Goal: Task Accomplishment & Management: Complete application form

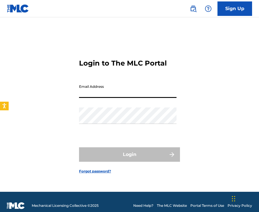
click at [89, 89] on input "Email Address" at bounding box center [128, 89] width 98 height 16
paste input "[EMAIL_ADDRESS][DOMAIN_NAME]"
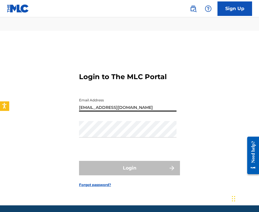
type input "[EMAIL_ADDRESS][DOMAIN_NAME]"
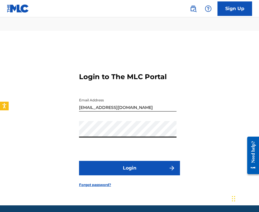
click at [114, 161] on button "Login" at bounding box center [129, 168] width 101 height 14
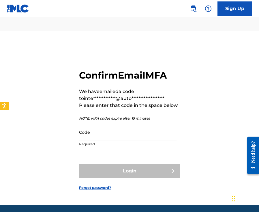
click at [109, 126] on input "Code" at bounding box center [128, 132] width 98 height 16
paste input "784133"
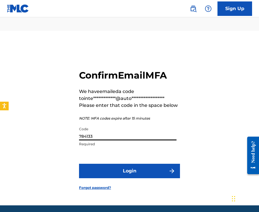
type input "784133"
click at [104, 164] on button "Login" at bounding box center [129, 171] width 101 height 14
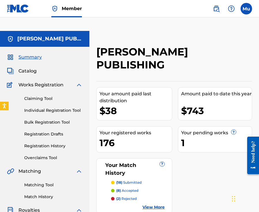
click at [58, 107] on link "Individual Registration Tool" at bounding box center [53, 110] width 58 height 6
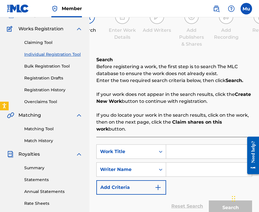
scroll to position [52, 0]
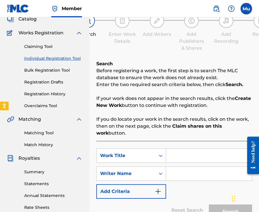
click at [45, 55] on link "Individual Registration Tool" at bounding box center [53, 58] width 58 height 6
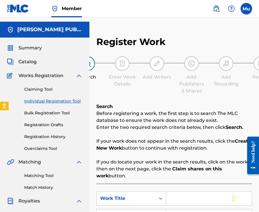
scroll to position [0, 0]
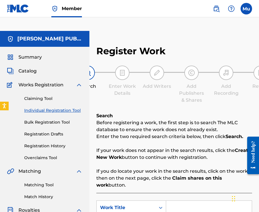
click at [112, 31] on div "Register Work Search Enter Work Details Add Writers Add Publishers & Shares Add…" at bounding box center [175, 181] width 170 height 301
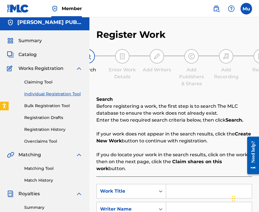
scroll to position [51, 0]
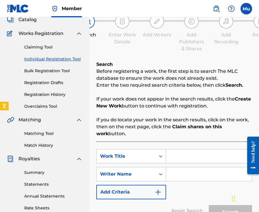
click at [181, 151] on div "SearchWithCriteria5d21c479-1817-49df-ad11-55c4a20bd986 Work Title SearchWithCri…" at bounding box center [174, 174] width 156 height 50
click at [177, 149] on input "Search Form" at bounding box center [209, 156] width 86 height 14
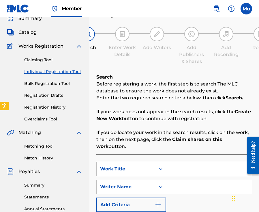
scroll to position [38, 0]
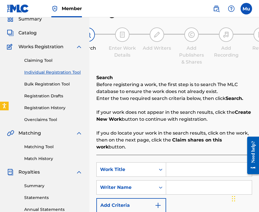
click at [80, 43] on img at bounding box center [79, 46] width 7 height 7
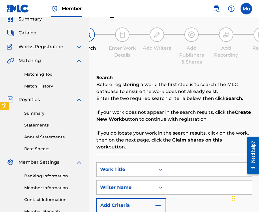
click at [78, 57] on img at bounding box center [79, 60] width 7 height 7
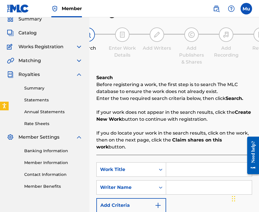
click at [79, 71] on img at bounding box center [79, 74] width 7 height 7
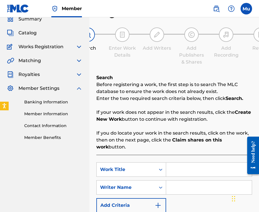
click at [78, 85] on img at bounding box center [79, 88] width 7 height 7
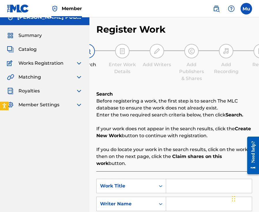
scroll to position [0, 0]
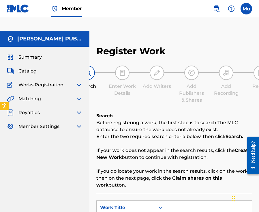
click at [65, 36] on h5 "[PERSON_NAME] PUBLISHING" at bounding box center [49, 39] width 65 height 7
click at [70, 7] on span "Member" at bounding box center [72, 8] width 20 height 7
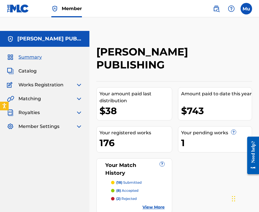
click at [77, 81] on img at bounding box center [79, 84] width 7 height 7
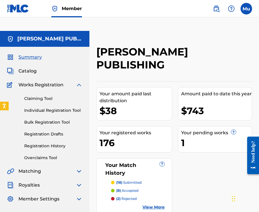
click at [50, 107] on link "Individual Registration Tool" at bounding box center [53, 110] width 58 height 6
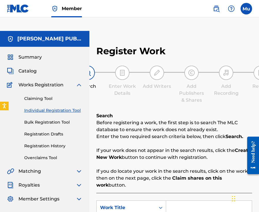
click at [183, 201] on input "Search Form" at bounding box center [209, 208] width 86 height 14
paste input "Quickie (Amazon Original)"
type input "Quickie (Amazon Original)"
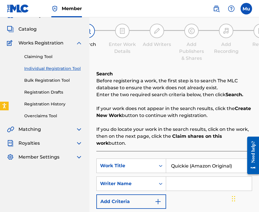
click at [190, 177] on input "Search Form" at bounding box center [209, 184] width 86 height 14
paste input "[PERSON_NAME]"
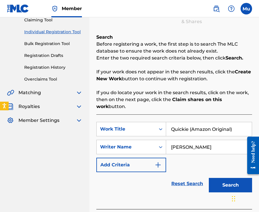
type input "[PERSON_NAME]"
click at [226, 178] on button "Search" at bounding box center [230, 185] width 43 height 14
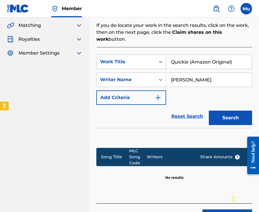
scroll to position [157, 0]
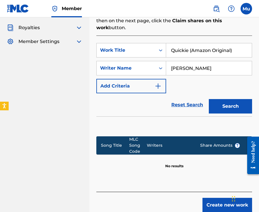
click at [216, 198] on button "Create new work" at bounding box center [228, 205] width 50 height 14
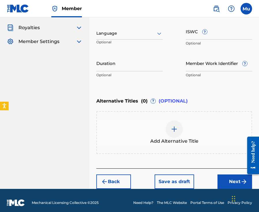
scroll to position [148, 0]
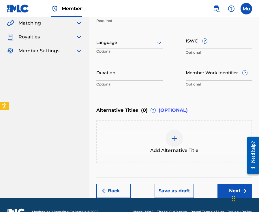
click at [241, 188] on img "submit" at bounding box center [244, 191] width 7 height 7
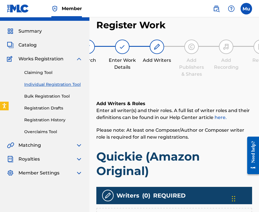
scroll to position [78, 0]
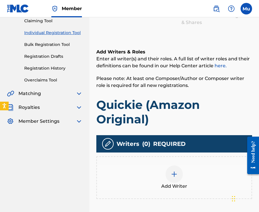
click at [170, 166] on div at bounding box center [174, 174] width 17 height 17
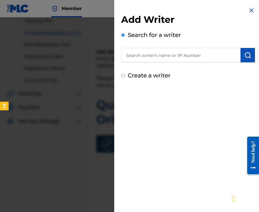
click at [150, 58] on input "text" at bounding box center [181, 55] width 120 height 14
paste input "[PERSON_NAME]"
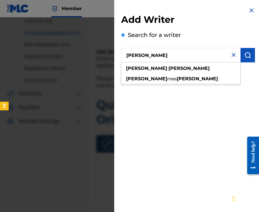
type input "[PERSON_NAME]"
click at [245, 53] on img "submit" at bounding box center [248, 55] width 7 height 7
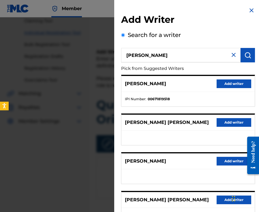
click at [223, 82] on button "Add writer" at bounding box center [234, 83] width 35 height 9
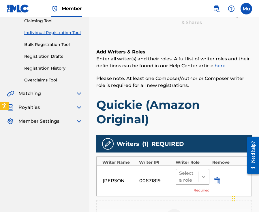
click at [203, 174] on icon at bounding box center [204, 177] width 6 height 6
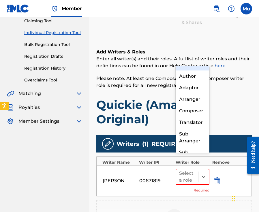
scroll to position [0, 0]
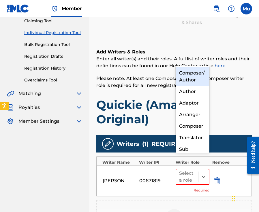
click at [194, 74] on div "Composer/Author" at bounding box center [193, 76] width 34 height 18
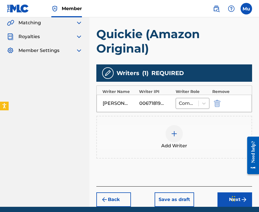
click at [225, 192] on button "Next" at bounding box center [235, 199] width 35 height 14
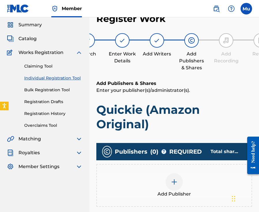
scroll to position [26, 0]
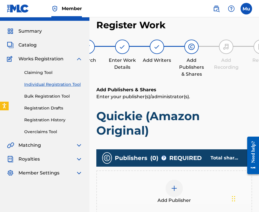
click at [176, 185] on img at bounding box center [174, 188] width 7 height 7
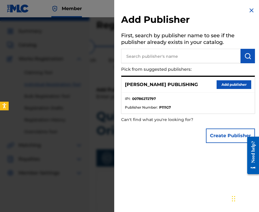
click at [224, 85] on button "Add publisher" at bounding box center [234, 84] width 35 height 9
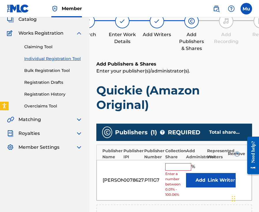
scroll to position [63, 0]
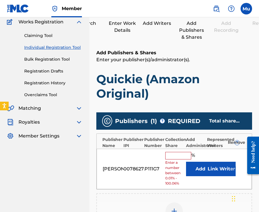
click at [182, 152] on input "text" at bounding box center [179, 156] width 26 height 8
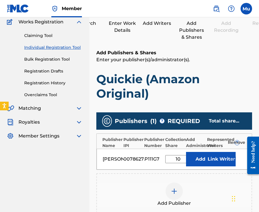
type input "10"
click at [218, 152] on button "Link Writer" at bounding box center [221, 159] width 29 height 14
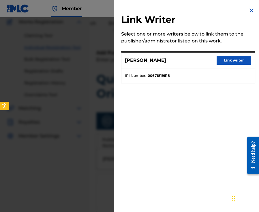
click at [225, 62] on button "Link writer" at bounding box center [234, 60] width 35 height 9
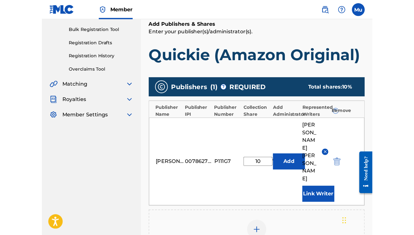
scroll to position [0, 0]
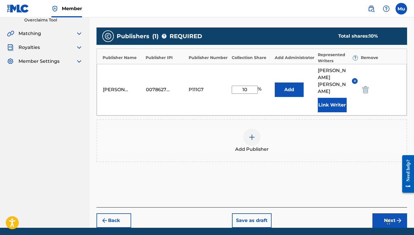
click at [259, 212] on button "Next" at bounding box center [389, 220] width 35 height 14
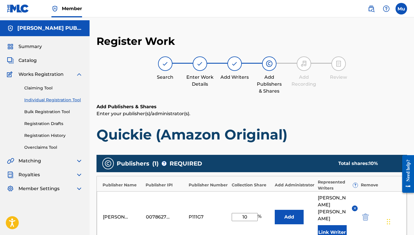
scroll to position [26, 0]
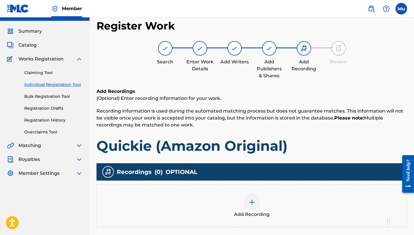
click at [250, 198] on img at bounding box center [251, 201] width 7 height 7
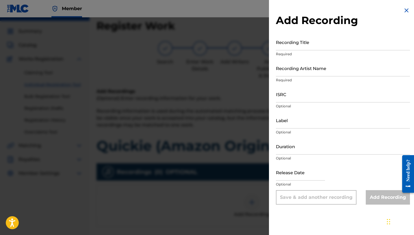
click at [259, 48] on input "Recording Title" at bounding box center [343, 42] width 134 height 16
paste input "Quickie (Amazon Original)"
type input "Quickie (Amazon Original)"
click at [259, 78] on p "Required" at bounding box center [343, 79] width 134 height 5
click at [259, 75] on input "Recording Artist Name" at bounding box center [343, 68] width 134 height 16
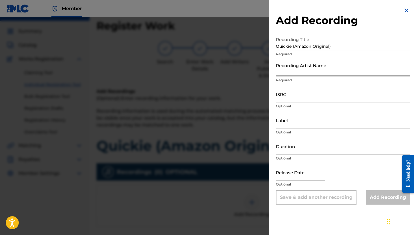
paste input "Mannywellz"
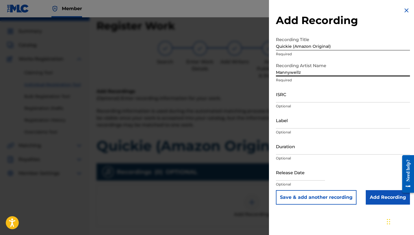
type input "Mannywellz"
click at [259, 98] on input "ISRC" at bounding box center [343, 94] width 134 height 16
paste input "TCAEU2091945"
type input "TCAEU2091945"
click at [259, 197] on input "Add Recording" at bounding box center [388, 197] width 44 height 14
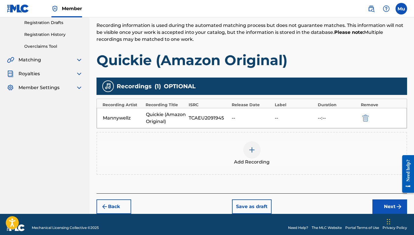
click at [259, 199] on button "Next" at bounding box center [389, 206] width 35 height 14
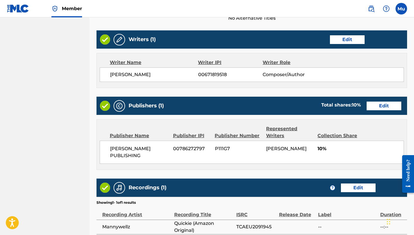
scroll to position [267, 0]
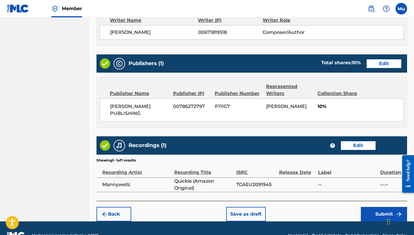
click at [259, 210] on img "submit" at bounding box center [399, 213] width 7 height 7
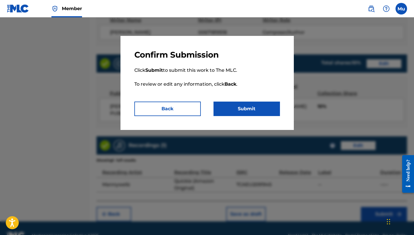
click at [259, 103] on button "Submit" at bounding box center [247, 108] width 66 height 14
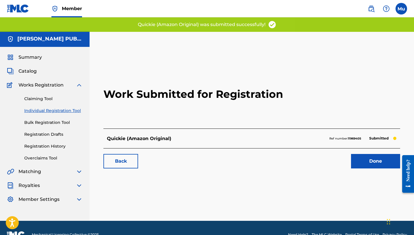
click at [259, 154] on link "Done" at bounding box center [375, 161] width 49 height 14
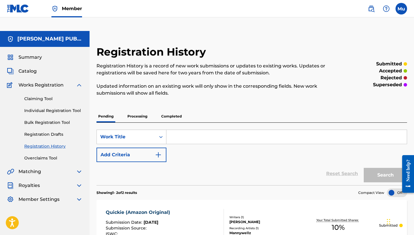
click at [62, 107] on link "Individual Registration Tool" at bounding box center [53, 110] width 58 height 6
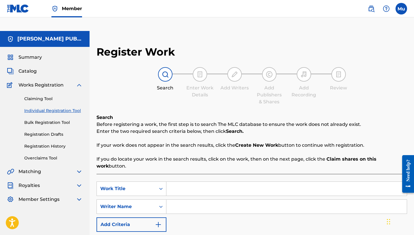
click at [195, 181] on input "Search Form" at bounding box center [286, 188] width 240 height 14
paste input "SOLACE OF SOLITUDE"
type input "SOLACE OF SOLITUDE"
click at [235, 199] on input "Search Form" at bounding box center [286, 206] width 240 height 14
paste input "[PERSON_NAME]"
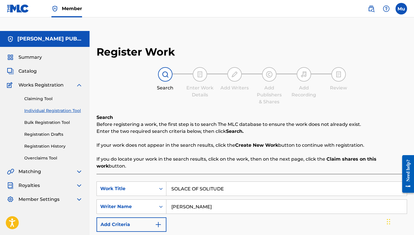
scroll to position [47, 0]
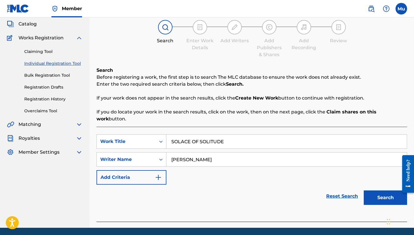
type input "[PERSON_NAME]"
click at [259, 190] on button "Search" at bounding box center [385, 197] width 43 height 14
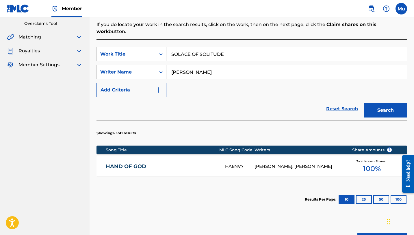
scroll to position [154, 0]
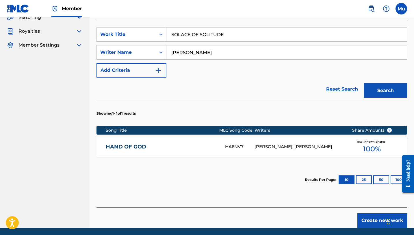
click at [259, 212] on button "Create new work" at bounding box center [382, 220] width 50 height 14
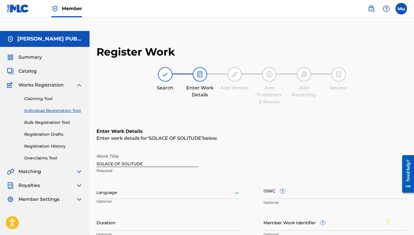
scroll to position [127, 0]
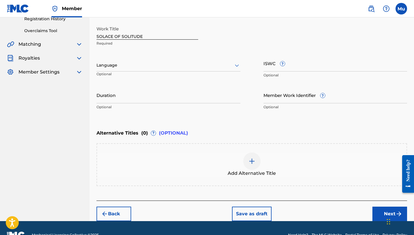
click at [259, 206] on button "Next" at bounding box center [389, 213] width 35 height 14
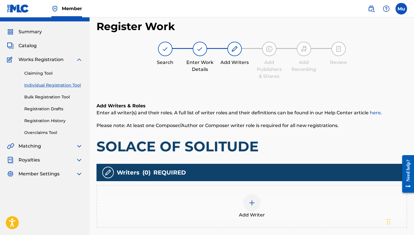
scroll to position [26, 0]
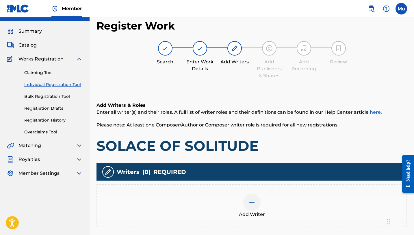
click at [250, 193] on div at bounding box center [251, 201] width 17 height 17
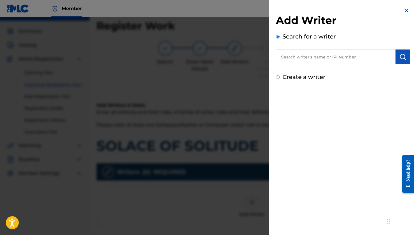
click at [259, 57] on input "text" at bounding box center [336, 56] width 120 height 14
paste input "[PERSON_NAME]"
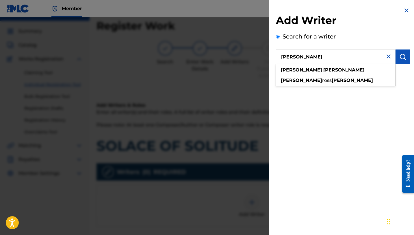
type input "[PERSON_NAME]"
click at [259, 57] on img "submit" at bounding box center [402, 56] width 7 height 7
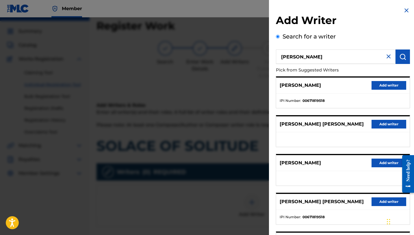
click at [259, 84] on button "Add writer" at bounding box center [389, 85] width 35 height 9
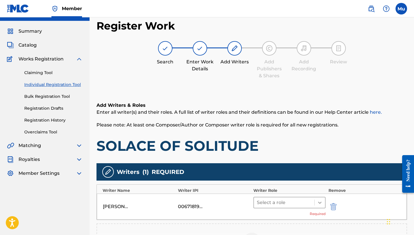
click at [259, 199] on icon at bounding box center [320, 202] width 6 height 6
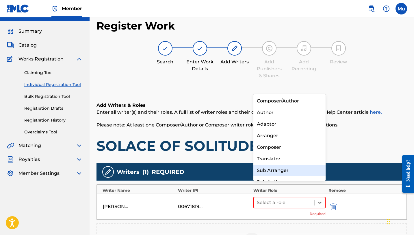
scroll to position [8, 0]
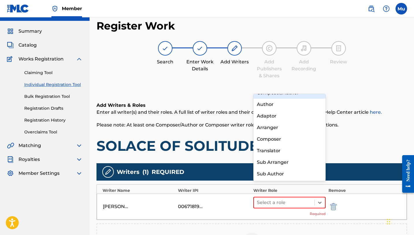
click at [259, 96] on div "Composer/Author" at bounding box center [289, 93] width 72 height 12
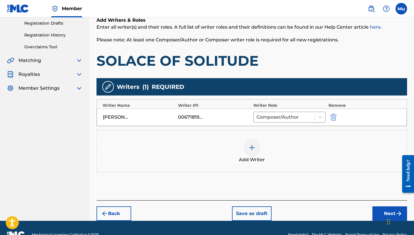
click at [259, 206] on button "Next" at bounding box center [389, 213] width 35 height 14
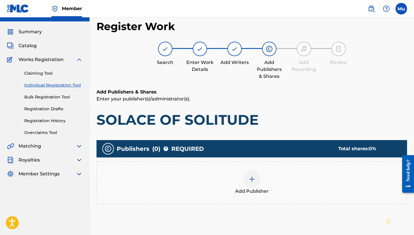
scroll to position [26, 0]
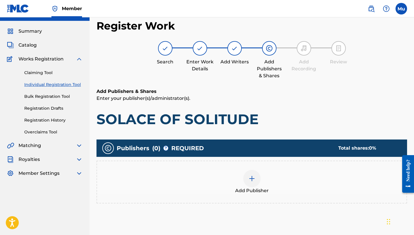
click at [257, 170] on div at bounding box center [251, 178] width 17 height 17
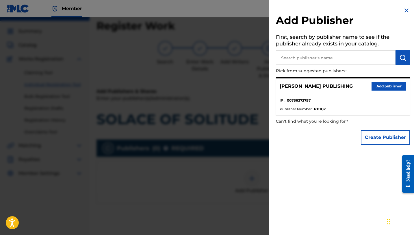
click at [259, 85] on button "Add publisher" at bounding box center [389, 86] width 35 height 9
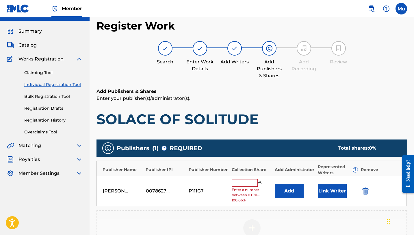
click at [248, 179] on input "text" at bounding box center [245, 183] width 26 height 8
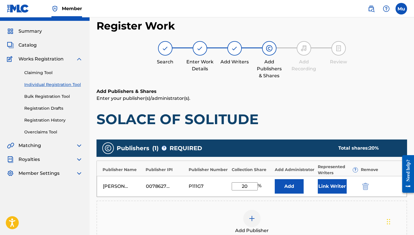
type input "20"
click at [259, 179] on button "Link Writer" at bounding box center [332, 186] width 29 height 14
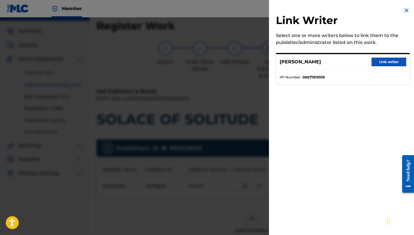
click at [259, 61] on button "Link writer" at bounding box center [389, 61] width 35 height 9
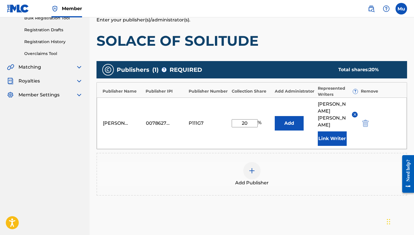
scroll to position [138, 0]
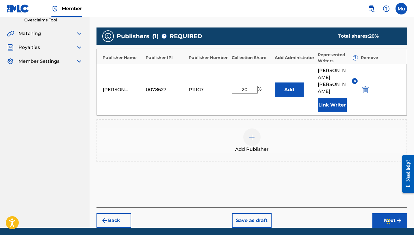
click at [259, 212] on button "Next" at bounding box center [389, 220] width 35 height 14
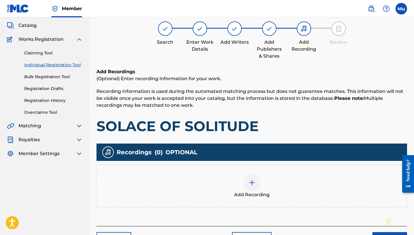
scroll to position [61, 0]
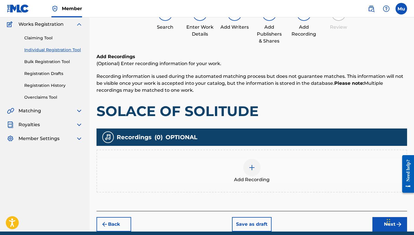
click at [253, 159] on div at bounding box center [251, 167] width 17 height 17
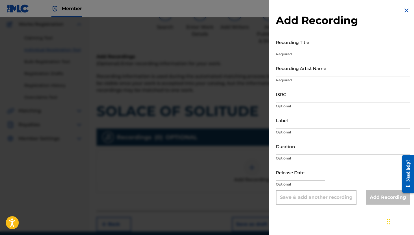
click at [259, 51] on p "Required" at bounding box center [343, 53] width 134 height 5
click at [259, 47] on input "Recording Title" at bounding box center [343, 42] width 134 height 16
paste input "Solace of Solitude"
type input "Solace of Solitude"
click at [259, 71] on input "Recording Artist Name" at bounding box center [343, 68] width 134 height 16
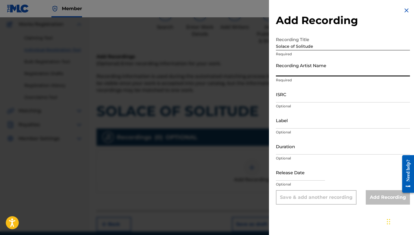
paste input "Wizard Kel"
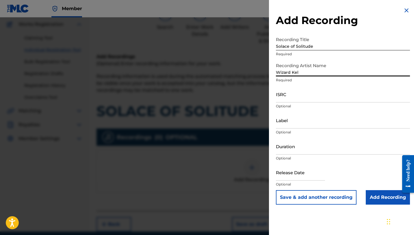
type input "Wizard Kel"
click at [259, 99] on input "ISRC" at bounding box center [343, 94] width 134 height 16
paste input "QZHNC2041129"
type input "QZHNC2041129"
click at [259, 193] on input "Add Recording" at bounding box center [388, 197] width 44 height 14
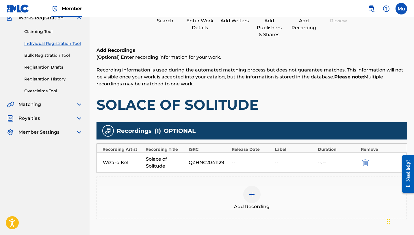
scroll to position [105, 0]
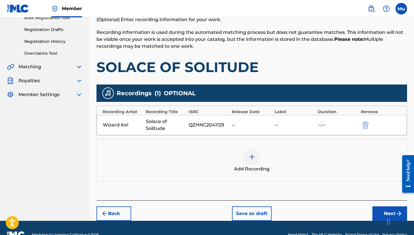
click at [259, 206] on button "Next" at bounding box center [389, 213] width 35 height 14
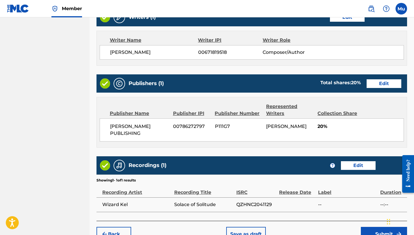
scroll to position [267, 0]
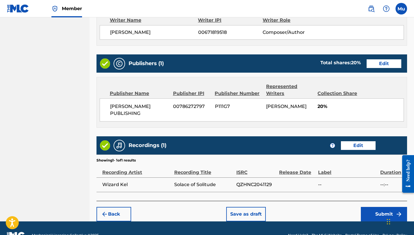
click at [259, 207] on button "Submit" at bounding box center [384, 214] width 46 height 14
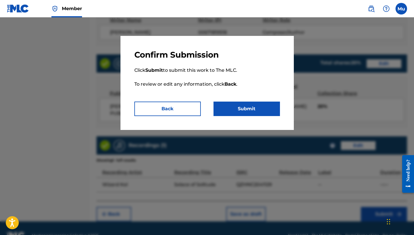
click at [254, 104] on button "Submit" at bounding box center [247, 108] width 66 height 14
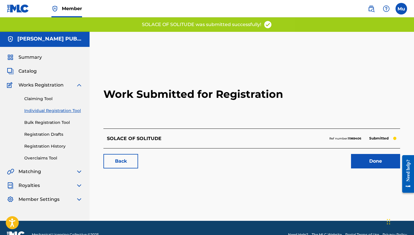
click at [259, 154] on link "Done" at bounding box center [375, 161] width 49 height 14
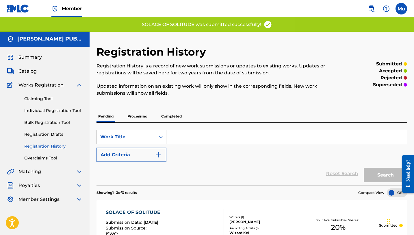
click at [61, 107] on link "Individual Registration Tool" at bounding box center [53, 110] width 58 height 6
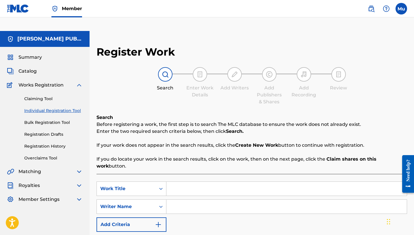
click at [176, 181] on input "Search Form" at bounding box center [286, 188] width 240 height 14
paste input "GIANTS"
type input "GIANTS"
click at [181, 199] on input "Search Form" at bounding box center [286, 206] width 240 height 14
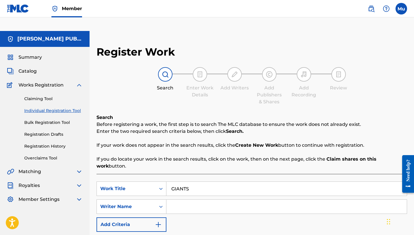
click at [184, 199] on input "Search Form" at bounding box center [286, 206] width 240 height 14
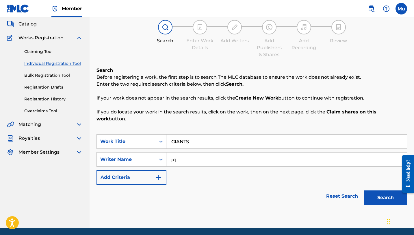
type input "j"
paste input "[PERSON_NAME]"
type input "[PERSON_NAME]"
click at [259, 190] on button "Search" at bounding box center [385, 197] width 43 height 14
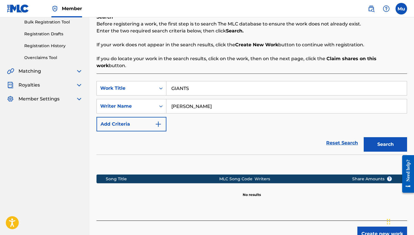
scroll to position [114, 0]
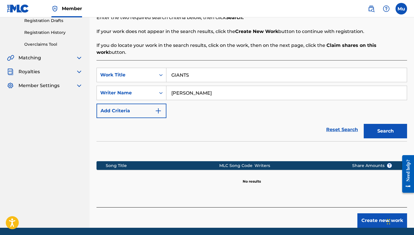
click at [259, 212] on button "Create new work" at bounding box center [382, 220] width 50 height 14
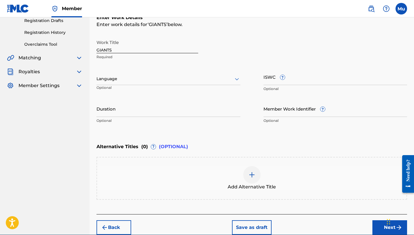
scroll to position [0, 0]
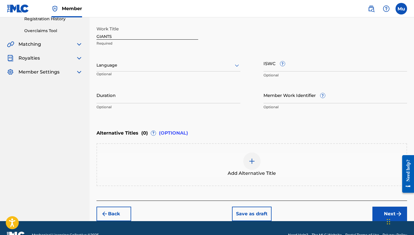
click at [259, 206] on button "Next" at bounding box center [389, 213] width 35 height 14
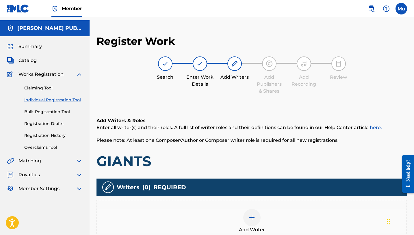
scroll to position [26, 0]
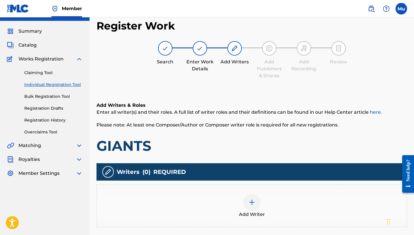
click at [257, 193] on div at bounding box center [251, 201] width 17 height 17
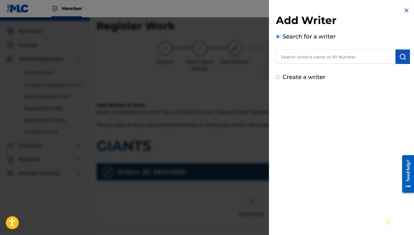
click at [259, 53] on input "text" at bounding box center [336, 56] width 120 height 14
paste input "[PERSON_NAME]"
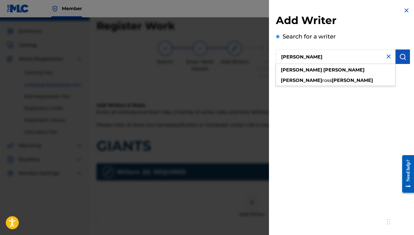
type input "[PERSON_NAME]"
click at [259, 56] on button "submit" at bounding box center [403, 56] width 14 height 14
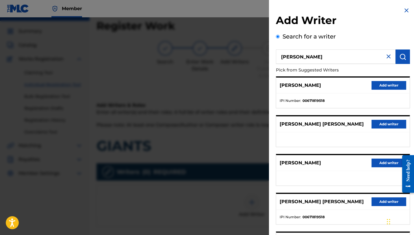
click at [259, 88] on button "Add writer" at bounding box center [389, 85] width 35 height 9
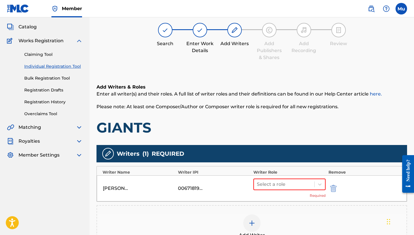
scroll to position [58, 0]
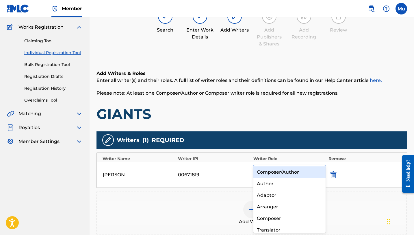
click at [259, 168] on icon at bounding box center [320, 171] width 6 height 6
click at [259, 172] on div "Composer/Author" at bounding box center [289, 172] width 72 height 12
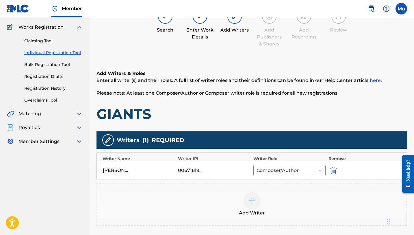
scroll to position [111, 0]
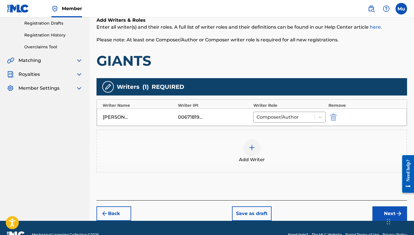
click at [259, 200] on div "Back Save as draft Next" at bounding box center [251, 210] width 311 height 21
click at [259, 206] on button "Next" at bounding box center [389, 213] width 35 height 14
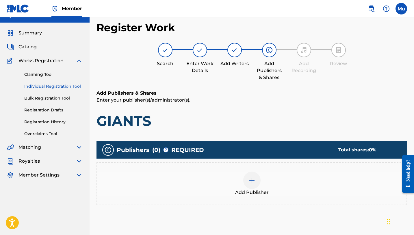
scroll to position [26, 0]
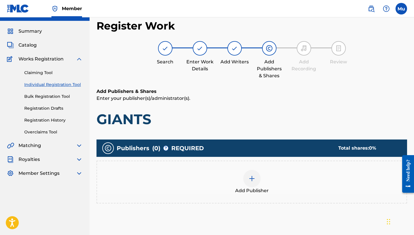
click at [242, 170] on div "Add Publisher" at bounding box center [251, 182] width 309 height 24
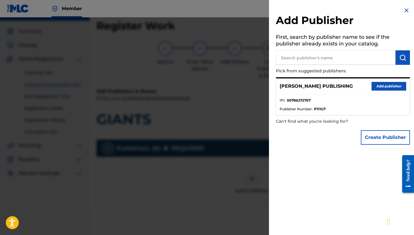
click at [259, 86] on button "Add publisher" at bounding box center [389, 86] width 35 height 9
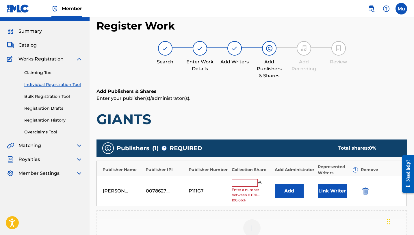
click at [252, 179] on input "text" at bounding box center [245, 183] width 26 height 8
type input "0"
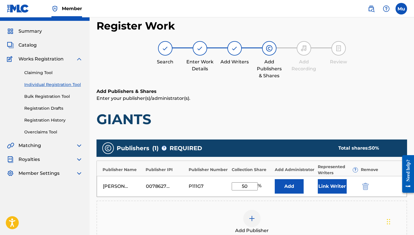
type input "50"
click at [259, 179] on button "Link Writer" at bounding box center [332, 186] width 29 height 14
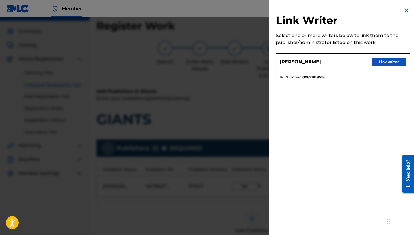
click at [259, 64] on button "Link writer" at bounding box center [389, 61] width 35 height 9
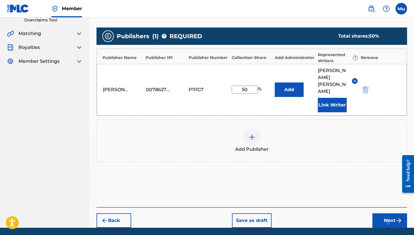
click at [259, 212] on button "Next" at bounding box center [389, 220] width 35 height 14
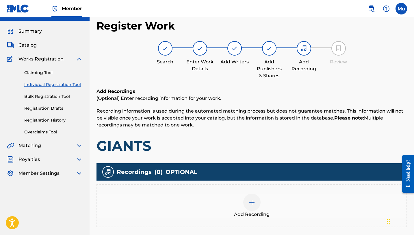
click at [250, 193] on div at bounding box center [251, 201] width 17 height 17
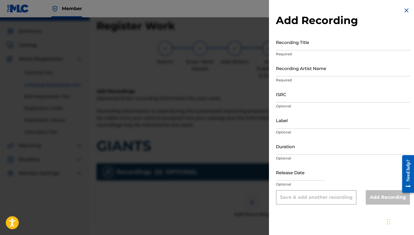
click at [259, 46] on input "Recording Title" at bounding box center [343, 42] width 134 height 16
paste input "GIANTS"
type input "GIANTS"
click at [259, 71] on input "Recording Artist Name" at bounding box center [343, 68] width 134 height 16
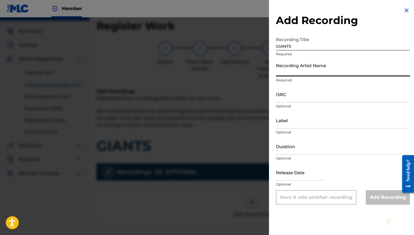
paste input "[PERSON_NAME]"
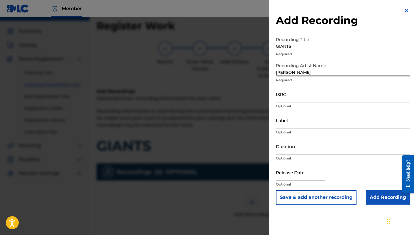
type input "[PERSON_NAME]"
click at [259, 46] on input "GIANTS" at bounding box center [343, 42] width 134 height 16
type input "Giants"
click at [259, 96] on input "ISRC" at bounding box center [343, 94] width 134 height 16
paste input "QZK6G2151544"
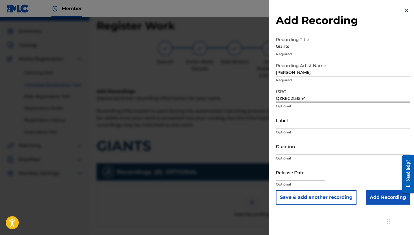
type input "QZK6G2151544"
click at [259, 197] on input "Add Recording" at bounding box center [388, 197] width 44 height 14
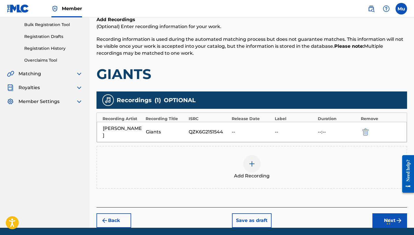
click at [259, 212] on button "Next" at bounding box center [389, 220] width 35 height 14
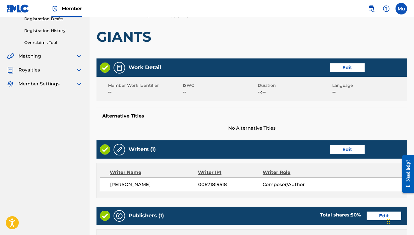
scroll to position [267, 0]
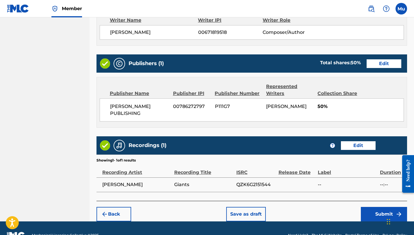
click at [259, 207] on button "Submit" at bounding box center [384, 214] width 46 height 14
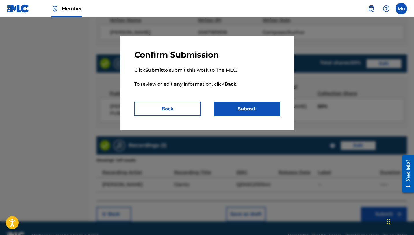
click at [245, 109] on button "Submit" at bounding box center [247, 108] width 66 height 14
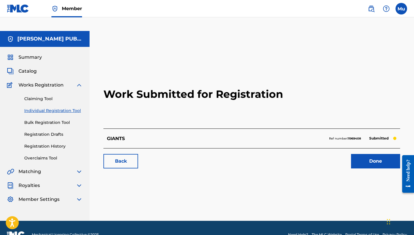
click at [259, 154] on link "Done" at bounding box center [375, 161] width 49 height 14
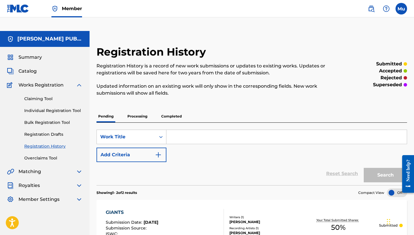
click at [57, 107] on link "Individual Registration Tool" at bounding box center [53, 110] width 58 height 6
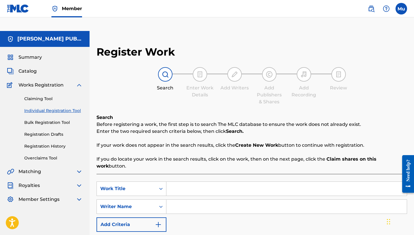
click at [174, 181] on input "Search Form" at bounding box center [286, 188] width 240 height 14
paste input "BURN [PERSON_NAME] REMIX"
type input "BURN [PERSON_NAME] REMIX"
click at [188, 199] on input "Search Form" at bounding box center [286, 206] width 240 height 14
paste input "[PERSON_NAME]"
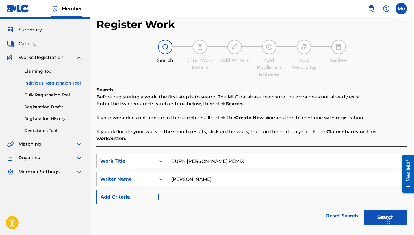
scroll to position [47, 0]
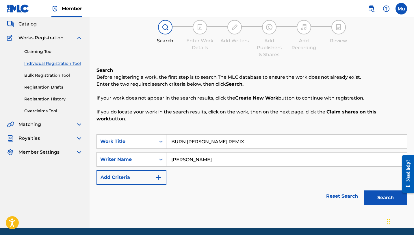
type input "[PERSON_NAME]"
click at [259, 190] on button "Search" at bounding box center [385, 197] width 43 height 14
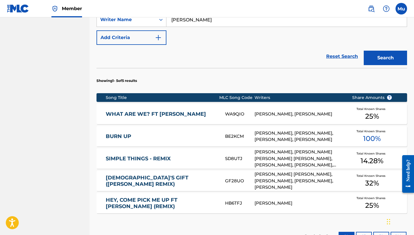
scroll to position [243, 0]
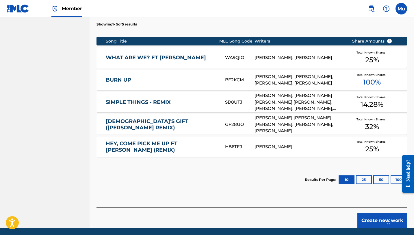
click at [259, 212] on button "Create new work" at bounding box center [382, 220] width 50 height 14
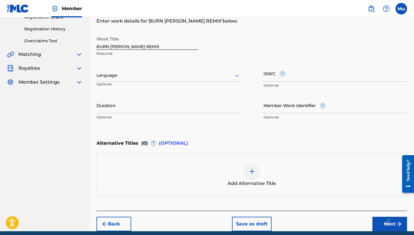
scroll to position [127, 0]
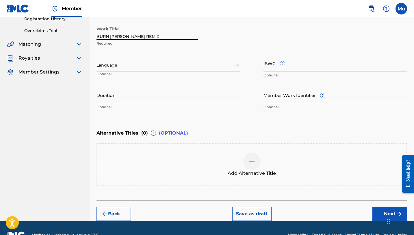
click at [259, 206] on button "Next" at bounding box center [389, 213] width 35 height 14
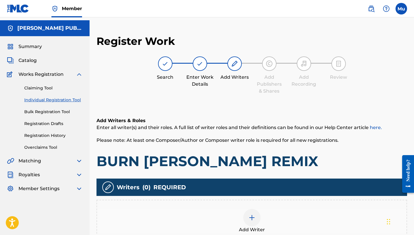
scroll to position [26, 0]
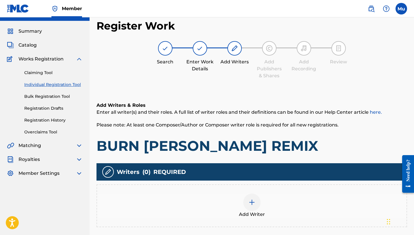
click at [259, 193] on div "Add Writer" at bounding box center [251, 205] width 309 height 24
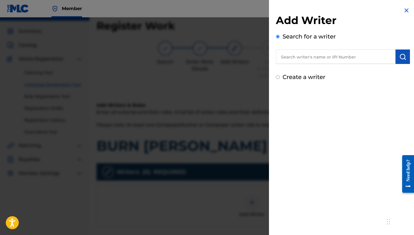
click at [259, 57] on input "text" at bounding box center [336, 56] width 120 height 14
paste input "[PERSON_NAME]"
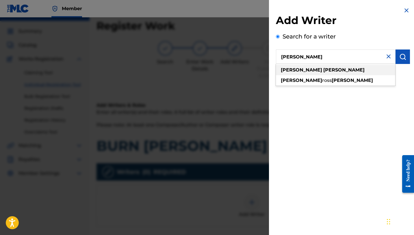
click at [259, 67] on div "[PERSON_NAME]" at bounding box center [335, 70] width 119 height 10
type input "[PERSON_NAME]"
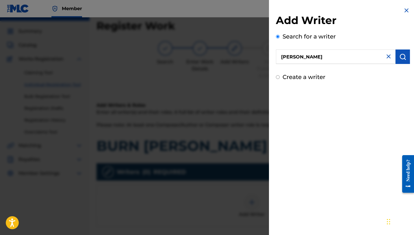
click at [259, 52] on button "submit" at bounding box center [403, 56] width 14 height 14
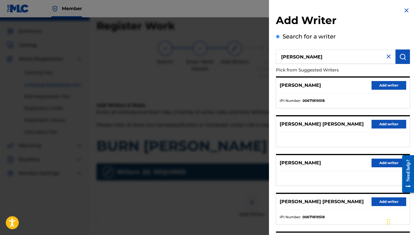
click at [259, 91] on div "[PERSON_NAME] Add writer" at bounding box center [342, 85] width 133 height 16
click at [259, 87] on button "Add writer" at bounding box center [389, 85] width 35 height 9
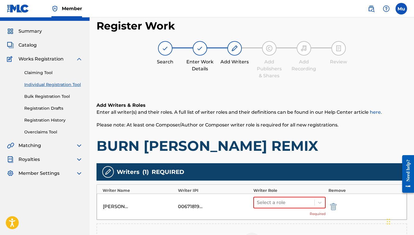
scroll to position [26, 0]
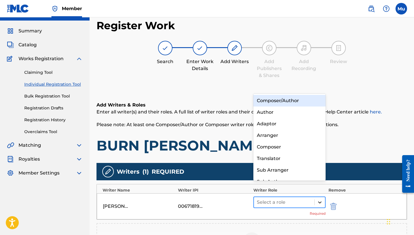
click at [259, 201] on icon at bounding box center [319, 202] width 3 height 2
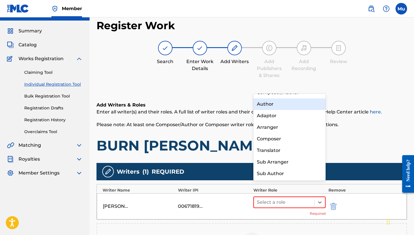
scroll to position [0, 0]
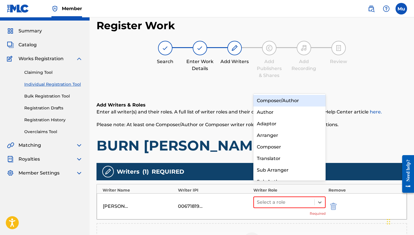
click at [259, 105] on div "Composer/Author" at bounding box center [289, 101] width 72 height 12
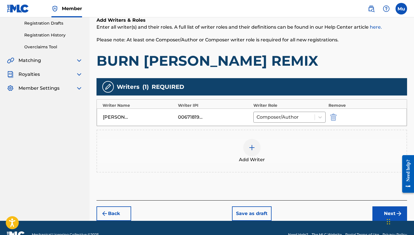
click at [259, 206] on button "Next" at bounding box center [389, 213] width 35 height 14
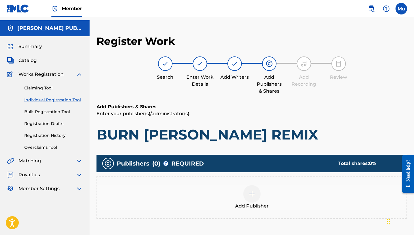
scroll to position [26, 0]
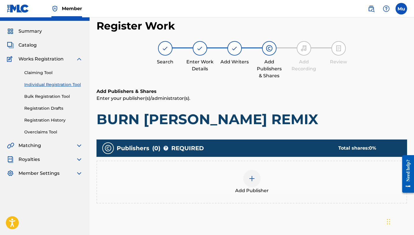
click at [249, 175] on img at bounding box center [251, 178] width 7 height 7
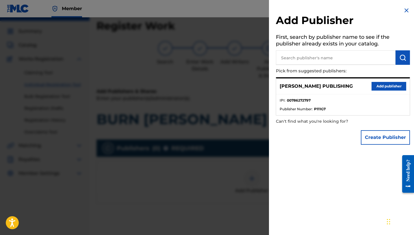
click at [259, 81] on div "[PERSON_NAME] PUBLISHING Add publisher" at bounding box center [342, 86] width 133 height 16
click at [259, 83] on button "Add publisher" at bounding box center [389, 86] width 35 height 9
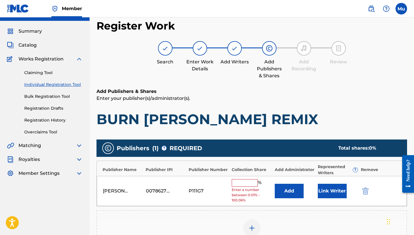
click at [239, 187] on span "Enter a number between 0.01% - 100.06%" at bounding box center [252, 195] width 40 height 16
click at [240, 179] on input "text" at bounding box center [245, 183] width 26 height 8
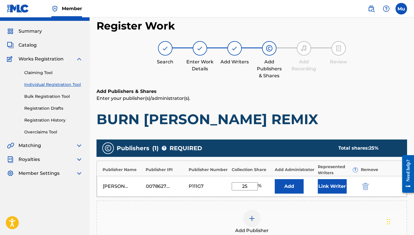
type input "25"
click at [259, 179] on button "Link Writer" at bounding box center [332, 186] width 29 height 14
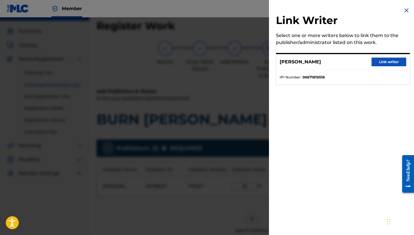
click at [259, 62] on button "Link writer" at bounding box center [389, 61] width 35 height 9
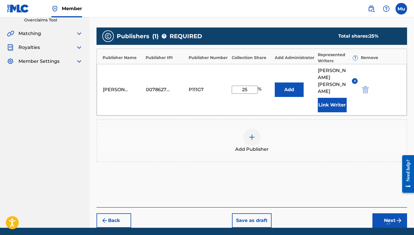
click at [259, 212] on button "Next" at bounding box center [389, 220] width 35 height 14
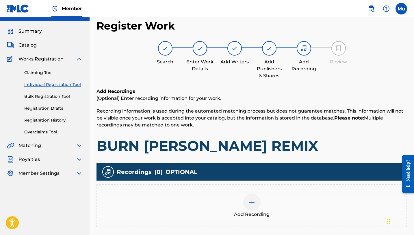
scroll to position [71, 0]
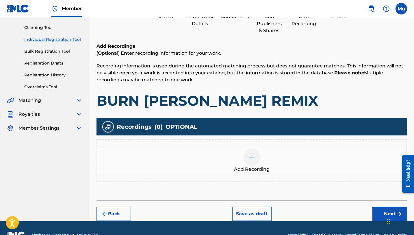
click at [255, 150] on div at bounding box center [251, 156] width 17 height 17
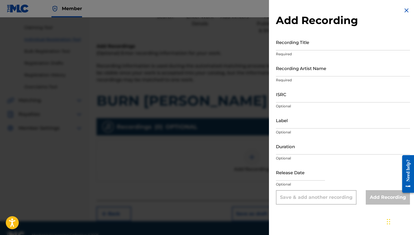
click at [259, 47] on input "Recording Title" at bounding box center [343, 42] width 134 height 16
paste input "Burn - [PERSON_NAME] Remix"
type input "Burn - [PERSON_NAME] Remix"
click at [259, 77] on div "Recording Artist Name Required" at bounding box center [343, 73] width 134 height 26
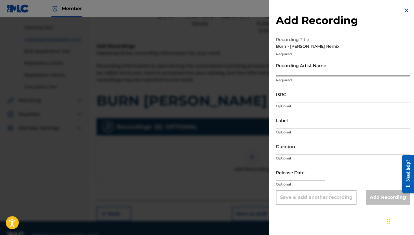
click at [259, 74] on input "Recording Artist Name" at bounding box center [343, 68] width 134 height 16
paste input "NLD682000181"
type input "NLD682000181"
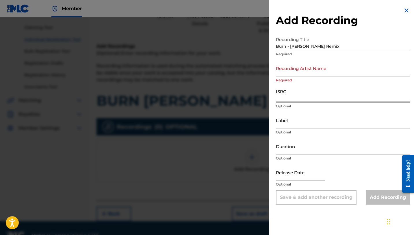
click at [259, 96] on input "ISRC" at bounding box center [343, 94] width 134 height 16
paste input "NLD682000181"
type input "NLD682000181"
click at [259, 75] on input "Recording Artist Name" at bounding box center [343, 68] width 134 height 16
paste input "[PERSON_NAME]"
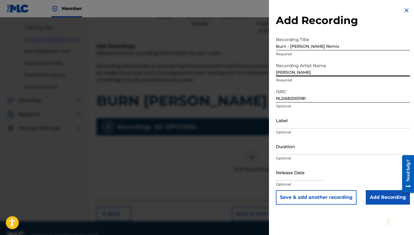
type input "[PERSON_NAME]"
click at [259, 190] on button "Save & add another recording" at bounding box center [316, 197] width 81 height 14
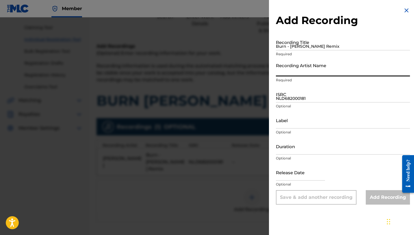
click at [233, 160] on div at bounding box center [207, 134] width 414 height 235
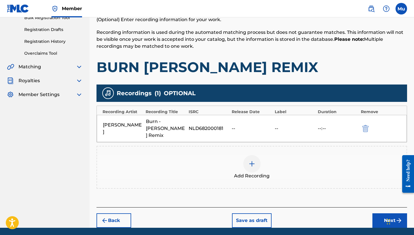
click at [259, 212] on button "Next" at bounding box center [389, 220] width 35 height 14
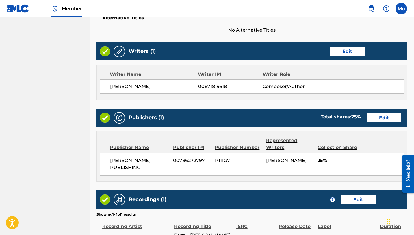
scroll to position [267, 0]
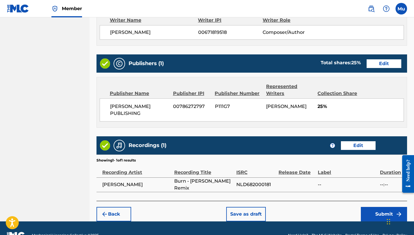
click at [259, 207] on button "Submit" at bounding box center [384, 214] width 46 height 14
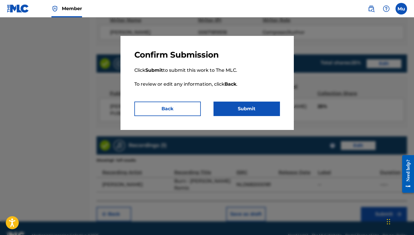
click at [259, 107] on button "Submit" at bounding box center [247, 108] width 66 height 14
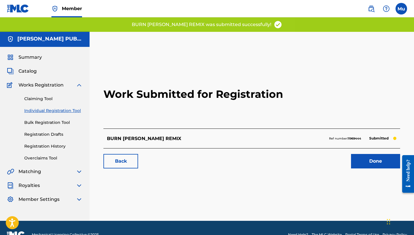
click at [259, 154] on link "Done" at bounding box center [375, 161] width 49 height 14
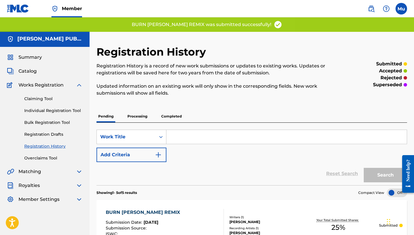
click at [54, 107] on link "Individual Registration Tool" at bounding box center [53, 110] width 58 height 6
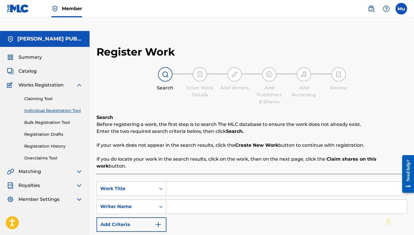
click at [172, 181] on input "Search Form" at bounding box center [286, 188] width 240 height 14
paste input "Sweet & Tender"
type input "Sweet & Tender"
click at [164, 155] on p "If you do locate your work in the search results, click on the work, then on th…" at bounding box center [251, 162] width 311 height 14
click at [197, 199] on input "Search Form" at bounding box center [286, 206] width 240 height 14
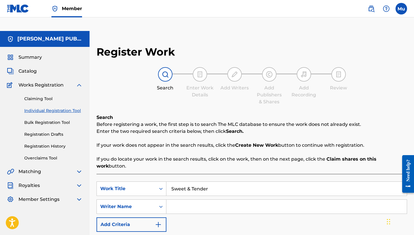
paste input "[PERSON_NAME]"
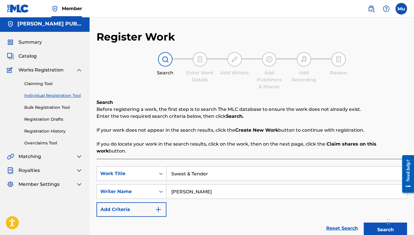
scroll to position [36, 0]
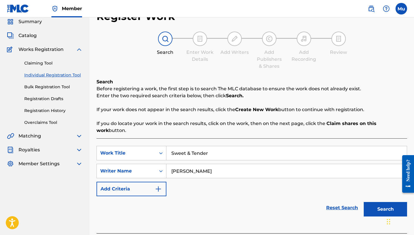
type input "[PERSON_NAME]"
click at [259, 202] on button "Search" at bounding box center [385, 209] width 43 height 14
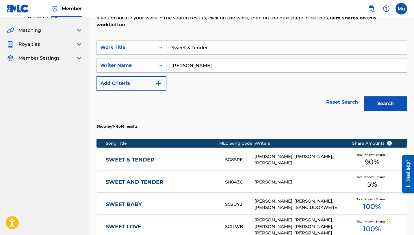
scroll to position [140, 0]
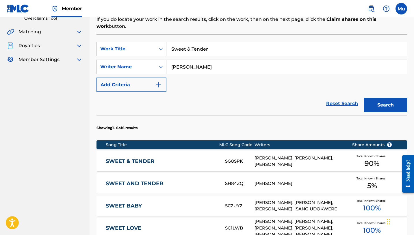
click at [133, 158] on link "SWEET & TENDER" at bounding box center [162, 161] width 112 height 7
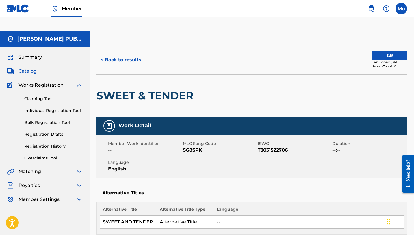
click at [259, 51] on button "Edit" at bounding box center [389, 55] width 35 height 9
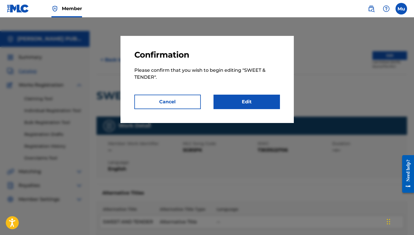
click at [259, 100] on link "Edit" at bounding box center [247, 101] width 66 height 14
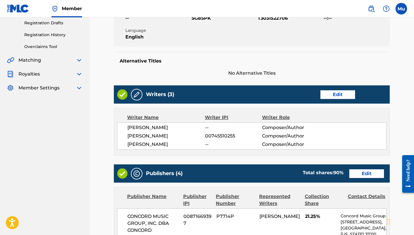
scroll to position [139, 0]
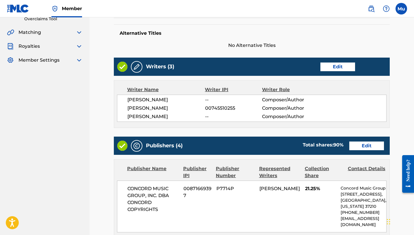
click at [259, 62] on link "Edit" at bounding box center [337, 66] width 35 height 9
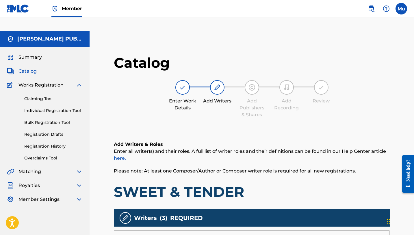
scroll to position [174, 0]
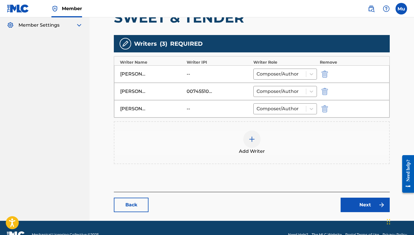
click at [259, 197] on link "Next" at bounding box center [365, 204] width 49 height 14
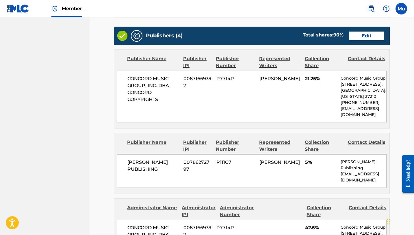
scroll to position [290, 0]
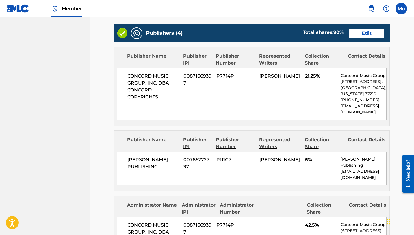
click at [259, 151] on div "[PERSON_NAME] PUBLISHING 00786272797 P111G7 [PERSON_NAME] 5% [PERSON_NAME] Publ…" at bounding box center [252, 168] width 270 height 34
click at [204, 156] on span "00786272797" at bounding box center [197, 163] width 29 height 14
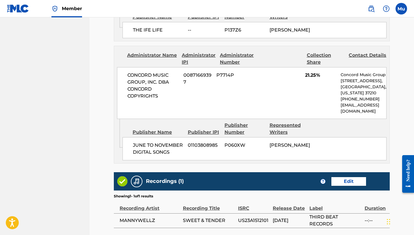
scroll to position [604, 0]
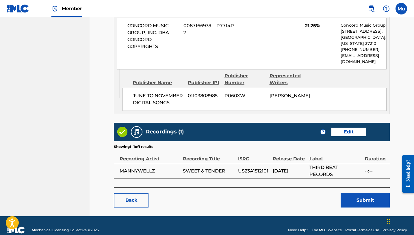
click at [259, 194] on button "Submit" at bounding box center [365, 200] width 49 height 14
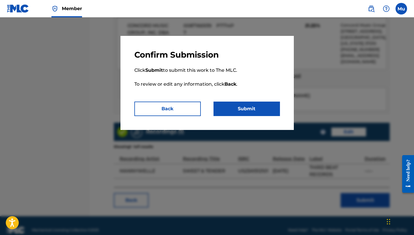
click at [166, 107] on button "Back" at bounding box center [167, 108] width 66 height 14
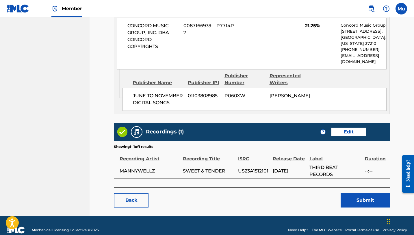
click at [125, 193] on link "Back" at bounding box center [131, 200] width 35 height 14
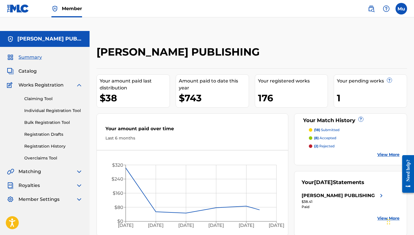
click at [59, 107] on link "Individual Registration Tool" at bounding box center [53, 110] width 58 height 6
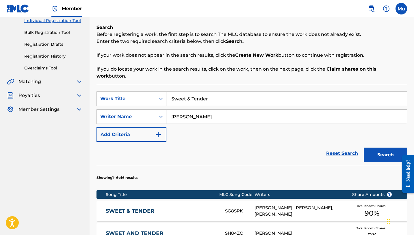
click at [259, 147] on button "Search" at bounding box center [385, 154] width 43 height 14
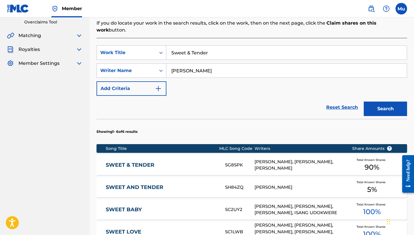
scroll to position [139, 0]
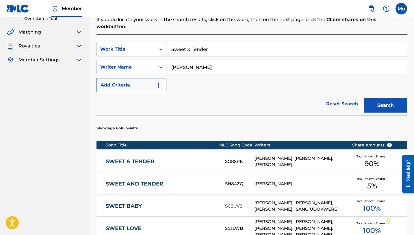
click at [237, 180] on div "SH84ZQ" at bounding box center [239, 183] width 29 height 7
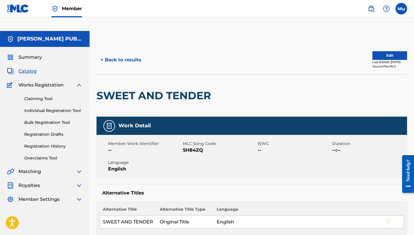
click at [116, 53] on button "< Back to results" at bounding box center [120, 60] width 49 height 14
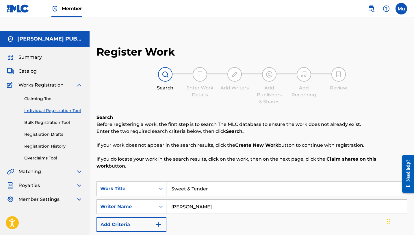
scroll to position [29, 0]
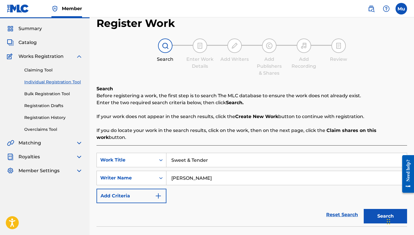
click at [191, 153] on input "Sweet & Tender" at bounding box center [286, 160] width 240 height 14
paste input "Model"
type input "Model"
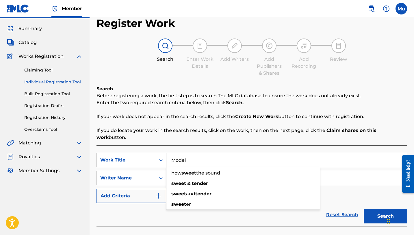
click at [259, 209] on button "Search" at bounding box center [385, 216] width 43 height 14
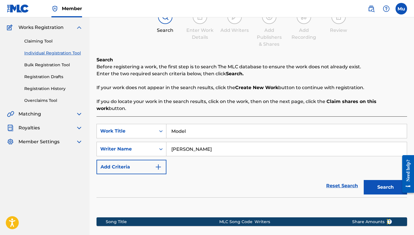
scroll to position [114, 0]
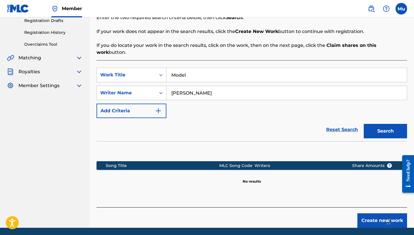
click at [259, 212] on button "Create new work" at bounding box center [382, 220] width 50 height 14
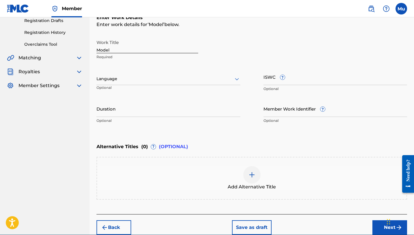
scroll to position [0, 0]
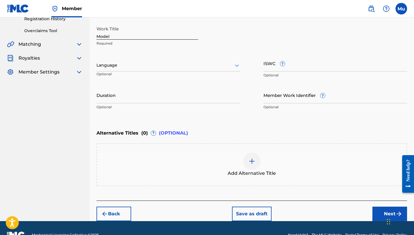
click at [259, 206] on button "Next" at bounding box center [389, 213] width 35 height 14
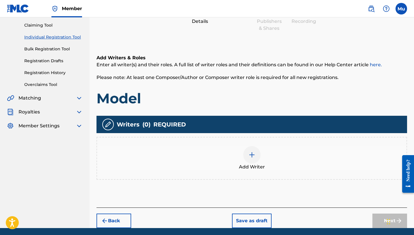
scroll to position [79, 0]
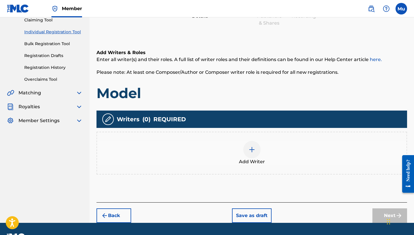
click at [248, 146] on img at bounding box center [251, 149] width 7 height 7
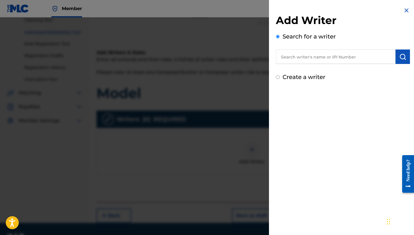
click at [259, 64] on input "text" at bounding box center [336, 56] width 120 height 14
paste input "[PERSON_NAME]"
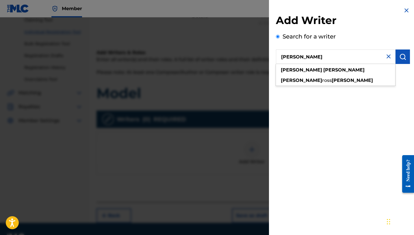
type input "[PERSON_NAME]"
click at [259, 58] on button "submit" at bounding box center [403, 56] width 14 height 14
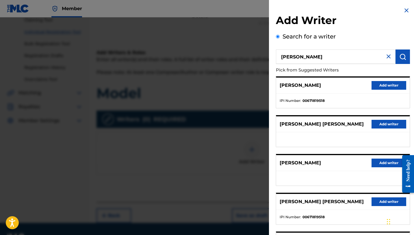
click at [259, 88] on button "Add writer" at bounding box center [389, 85] width 35 height 9
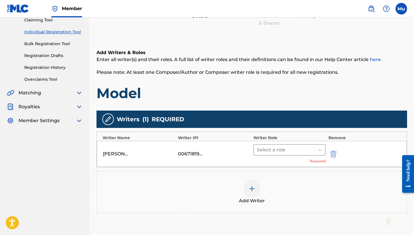
click at [259, 146] on div at bounding box center [284, 150] width 55 height 8
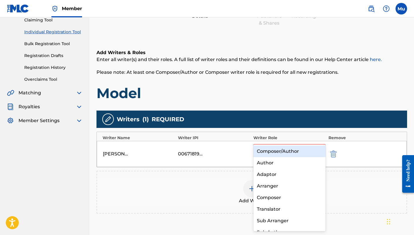
click at [259, 153] on div "Composer/Author" at bounding box center [289, 151] width 72 height 12
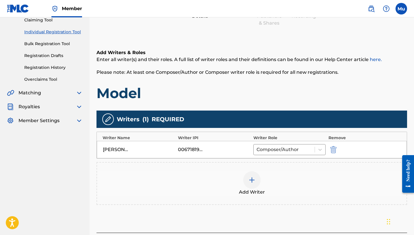
scroll to position [111, 0]
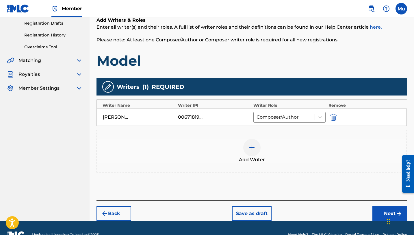
click at [259, 200] on div "Back Save as draft Next" at bounding box center [251, 210] width 311 height 21
click at [259, 206] on button "Next" at bounding box center [389, 213] width 35 height 14
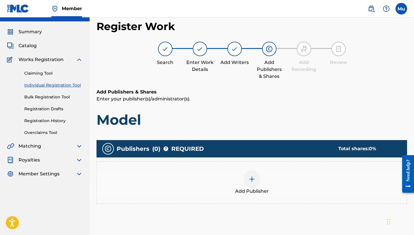
scroll to position [26, 0]
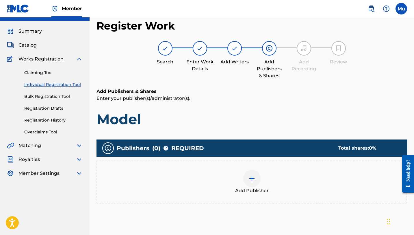
click at [251, 170] on div at bounding box center [251, 178] width 17 height 17
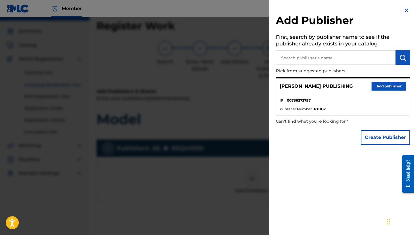
click at [259, 86] on button "Add publisher" at bounding box center [389, 86] width 35 height 9
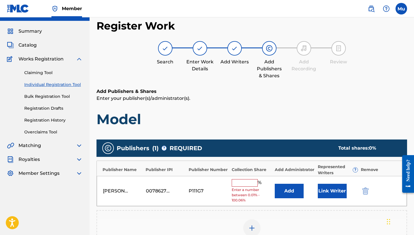
click at [245, 179] on input "text" at bounding box center [245, 183] width 26 height 8
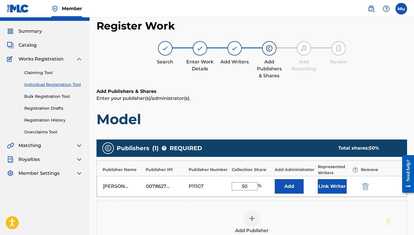
type input "50"
click at [259, 179] on button "Link Writer" at bounding box center [332, 186] width 29 height 14
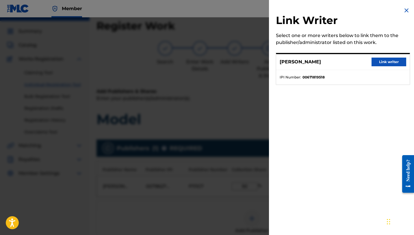
click at [259, 61] on button "Link writer" at bounding box center [389, 61] width 35 height 9
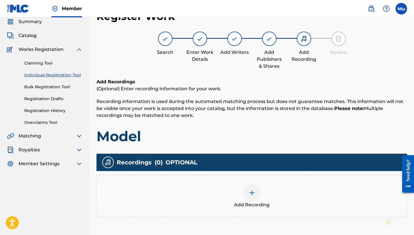
scroll to position [44, 0]
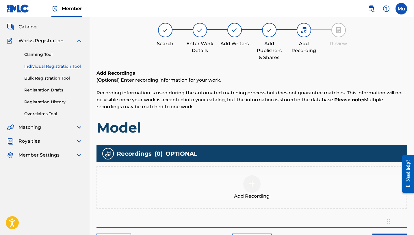
click at [256, 175] on div at bounding box center [251, 183] width 17 height 17
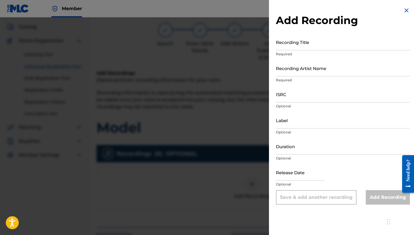
click at [259, 47] on input "Recording Title" at bounding box center [343, 42] width 134 height 16
paste input "Model"
type input "Model"
click at [259, 70] on input "Recording Artist Name" at bounding box center [343, 68] width 134 height 16
paste input "TAVLOR"
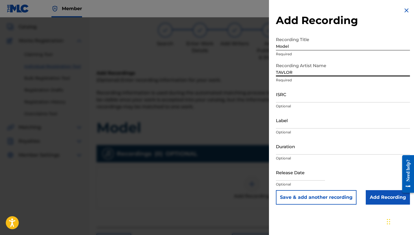
type input "TAVLOR"
click at [259, 99] on input "ISRC" at bounding box center [343, 94] width 134 height 16
paste input "QZK6L2149524"
type input "QZK6L2149524"
click at [259, 199] on input "Add Recording" at bounding box center [388, 197] width 44 height 14
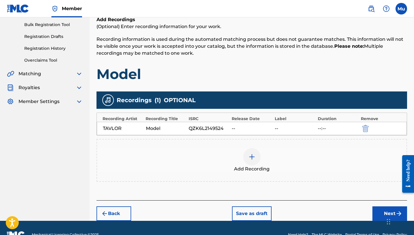
click at [259, 206] on button "Next" at bounding box center [389, 213] width 35 height 14
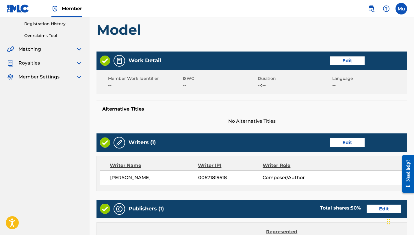
scroll to position [267, 0]
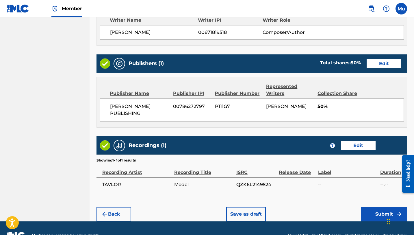
click at [259, 207] on button "Submit" at bounding box center [384, 214] width 46 height 14
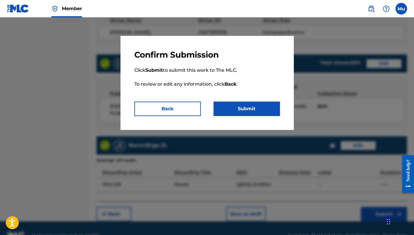
click at [253, 104] on button "Submit" at bounding box center [247, 108] width 66 height 14
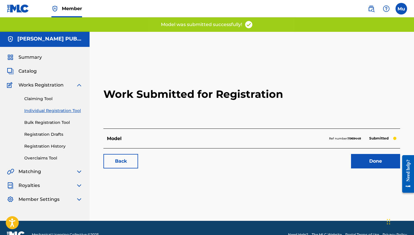
click at [259, 154] on link "Done" at bounding box center [375, 161] width 49 height 14
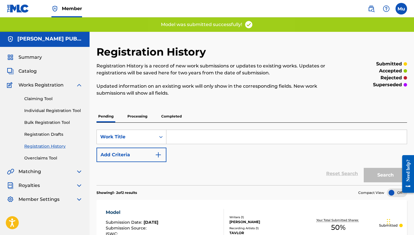
click at [50, 107] on link "Individual Registration Tool" at bounding box center [53, 110] width 58 height 6
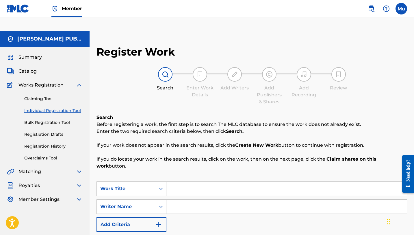
click at [179, 181] on input "Search Form" at bounding box center [286, 188] width 240 height 14
paste input "Medicated"
type input "Medicated"
click at [205, 199] on input "Search Form" at bounding box center [286, 206] width 240 height 14
paste input "[PERSON_NAME]"
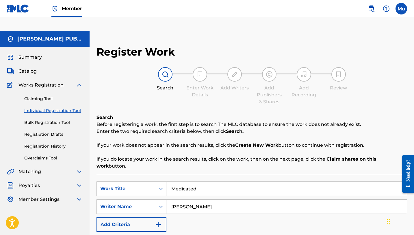
scroll to position [47, 0]
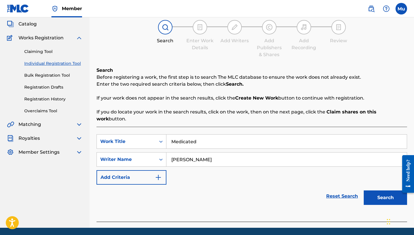
type input "[PERSON_NAME]"
click at [259, 190] on button "Search" at bounding box center [385, 197] width 43 height 14
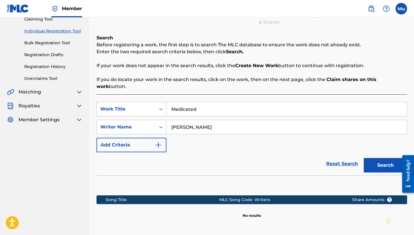
scroll to position [114, 0]
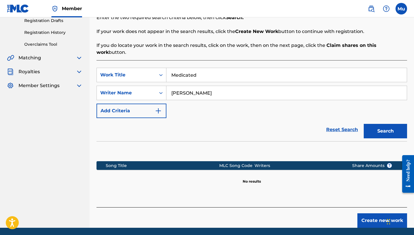
click at [259, 212] on button "Create new work" at bounding box center [382, 220] width 50 height 14
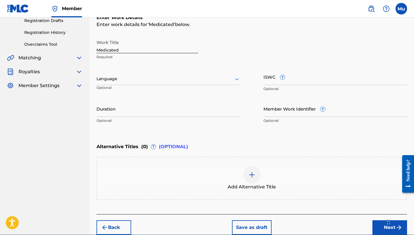
scroll to position [0, 0]
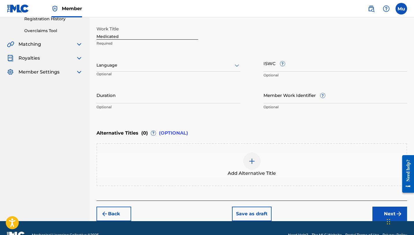
click at [259, 206] on button "Next" at bounding box center [389, 213] width 35 height 14
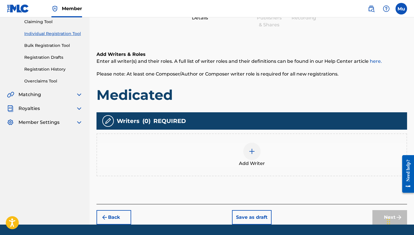
scroll to position [80, 0]
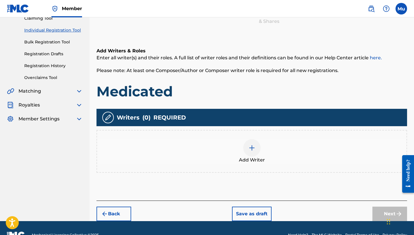
click at [259, 144] on div "Add Writer" at bounding box center [251, 151] width 309 height 24
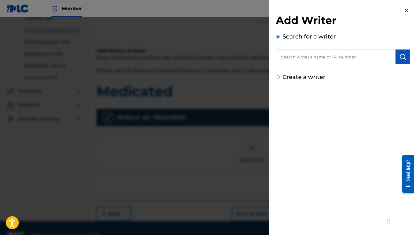
click at [259, 142] on div at bounding box center [207, 134] width 414 height 235
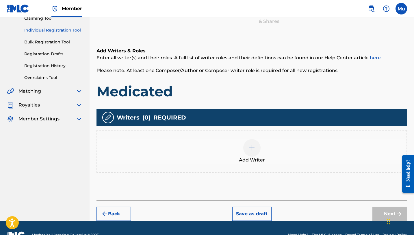
click at [249, 144] on img at bounding box center [251, 147] width 7 height 7
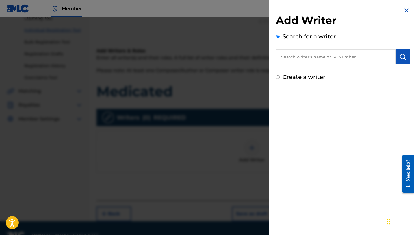
click at [259, 55] on input "text" at bounding box center [336, 56] width 120 height 14
paste input "[PERSON_NAME]"
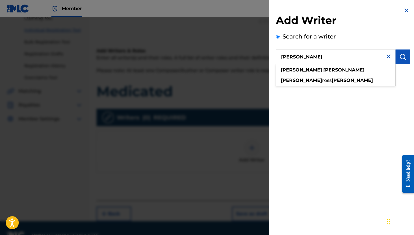
type input "[PERSON_NAME]"
click at [259, 55] on button "submit" at bounding box center [403, 56] width 14 height 14
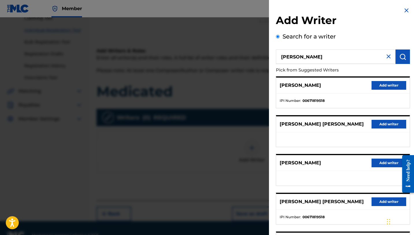
click at [259, 86] on button "Add writer" at bounding box center [389, 85] width 35 height 9
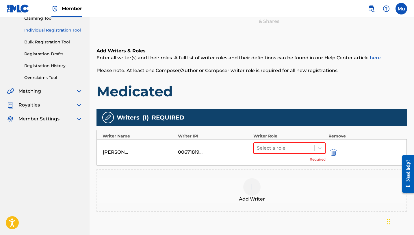
scroll to position [120, 0]
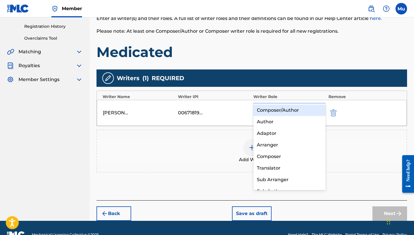
click at [259, 106] on icon at bounding box center [320, 109] width 6 height 6
click at [259, 108] on div "Composer/Author" at bounding box center [289, 110] width 72 height 12
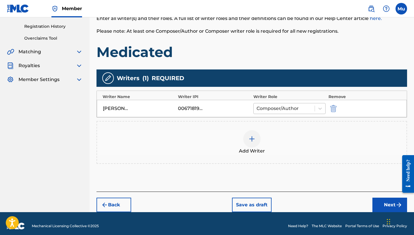
scroll to position [111, 0]
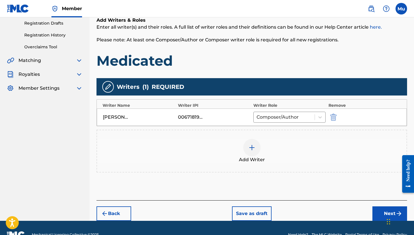
click at [259, 206] on button "Next" at bounding box center [389, 213] width 35 height 14
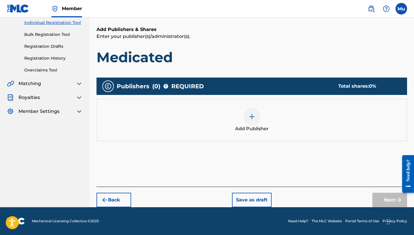
scroll to position [26, 0]
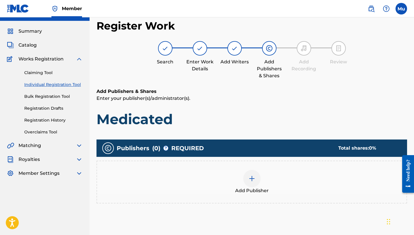
click at [250, 175] on img at bounding box center [251, 178] width 7 height 7
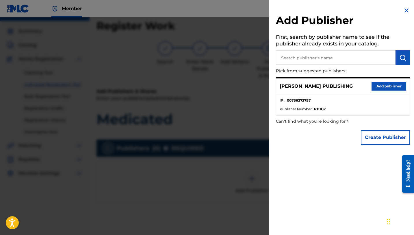
click at [259, 87] on button "Add publisher" at bounding box center [389, 86] width 35 height 9
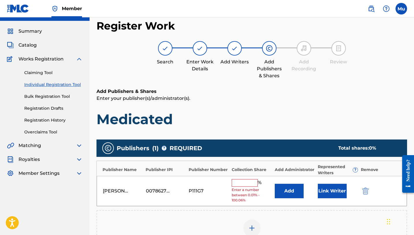
click at [250, 179] on input "text" at bounding box center [245, 183] width 26 height 8
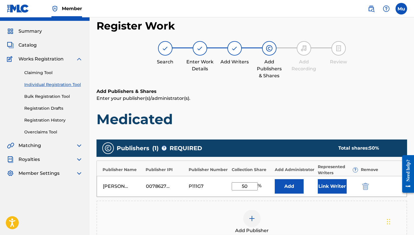
type input "50"
click at [259, 179] on button "Link Writer" at bounding box center [332, 186] width 29 height 14
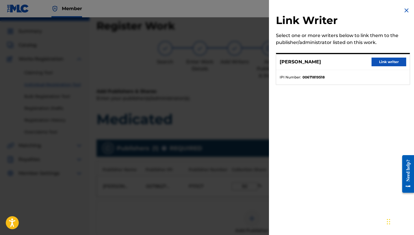
click at [259, 62] on button "Link writer" at bounding box center [389, 61] width 35 height 9
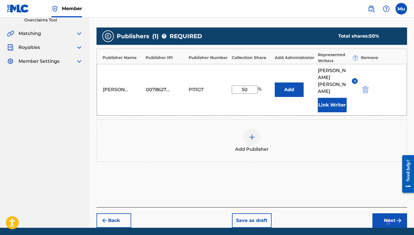
click at [259, 212] on button "Next" at bounding box center [389, 220] width 35 height 14
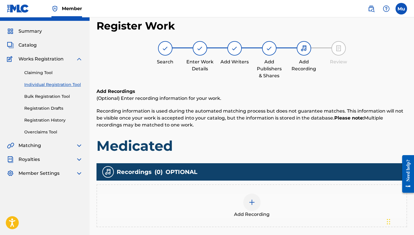
scroll to position [71, 0]
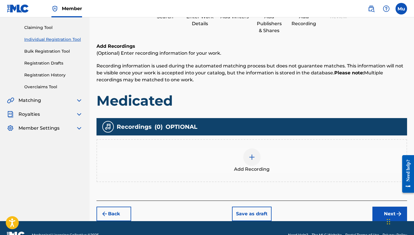
click at [253, 166] on span "Add Recording" at bounding box center [252, 169] width 36 height 7
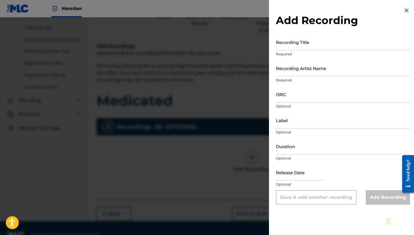
click at [259, 50] on input "Recording Title" at bounding box center [343, 42] width 134 height 16
paste input "Medicated"
type input "Medicated"
click at [259, 73] on input "Recording Artist Name" at bounding box center [343, 68] width 134 height 16
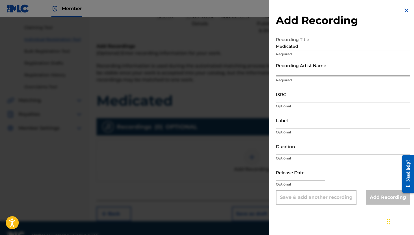
paste input "[PERSON_NAME]"
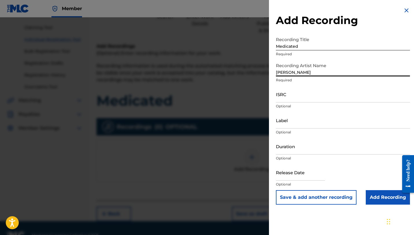
type input "[PERSON_NAME]"
click at [259, 94] on input "ISRC" at bounding box center [343, 94] width 134 height 16
paste input "QZNWS2326871"
type input "QZNWS2326871"
click at [259, 196] on input "Add Recording" at bounding box center [388, 197] width 44 height 14
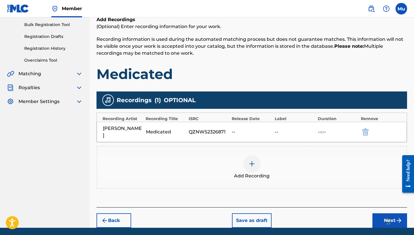
click at [259, 212] on button "Next" at bounding box center [389, 220] width 35 height 14
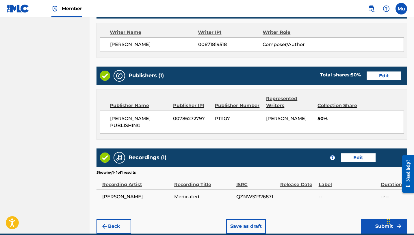
scroll to position [267, 0]
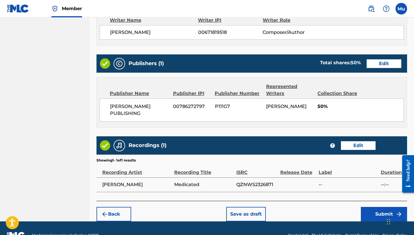
click at [259, 207] on button "Submit" at bounding box center [384, 214] width 46 height 14
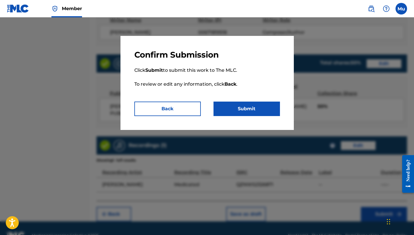
click at [255, 113] on button "Submit" at bounding box center [247, 108] width 66 height 14
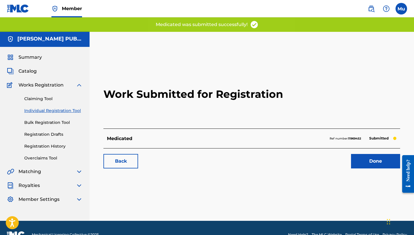
click at [259, 154] on link "Done" at bounding box center [375, 161] width 49 height 14
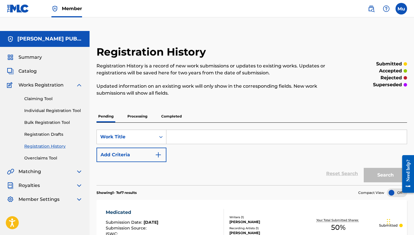
click at [59, 107] on link "Individual Registration Tool" at bounding box center [53, 110] width 58 height 6
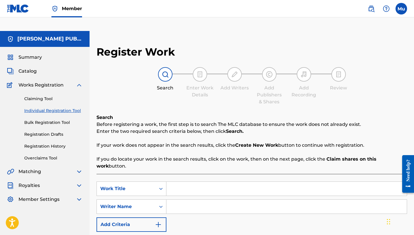
click at [188, 181] on input "Search Form" at bounding box center [286, 188] width 240 height 14
paste input "[GEOGRAPHIC_DATA]"
type input "[GEOGRAPHIC_DATA]"
click at [194, 199] on input "Search Form" at bounding box center [286, 206] width 240 height 14
paste input "[PERSON_NAME]"
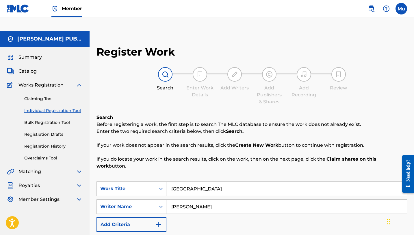
scroll to position [44, 0]
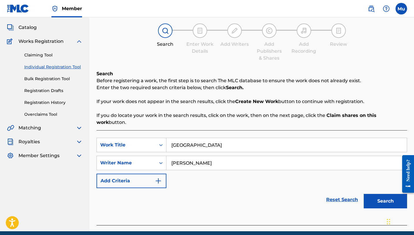
type input "[PERSON_NAME]"
click at [259, 194] on button "Search" at bounding box center [385, 201] width 43 height 14
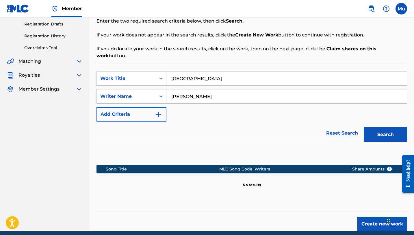
scroll to position [114, 0]
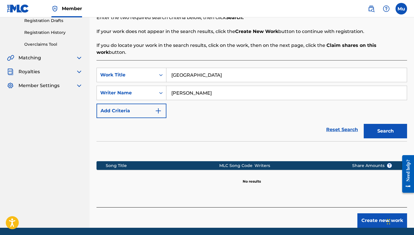
click at [259, 212] on button "Create new work" at bounding box center [382, 220] width 50 height 14
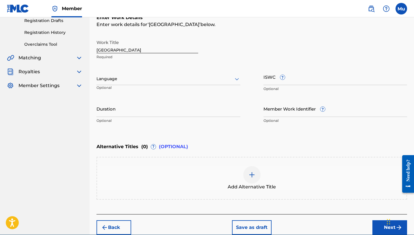
scroll to position [0, 0]
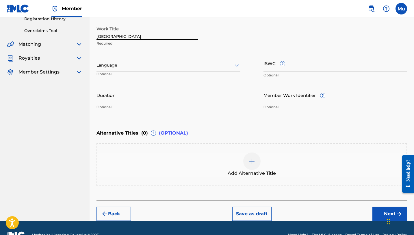
click at [259, 206] on button "Next" at bounding box center [389, 213] width 35 height 14
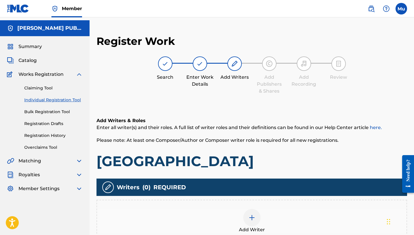
scroll to position [26, 0]
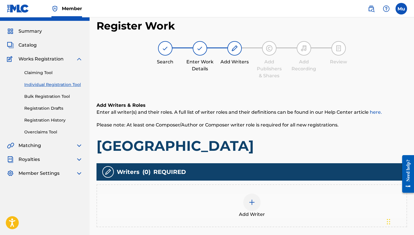
click at [253, 195] on div at bounding box center [251, 201] width 17 height 17
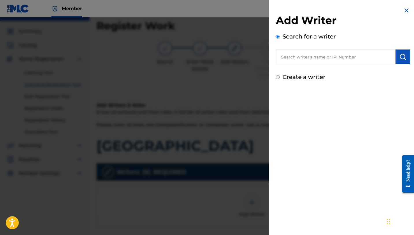
click at [259, 57] on input "text" at bounding box center [336, 56] width 120 height 14
paste input "[PERSON_NAME]"
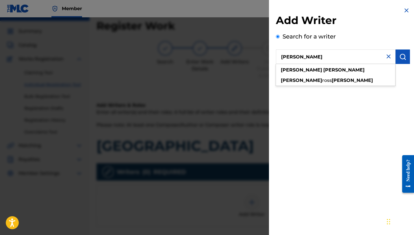
type input "[PERSON_NAME]"
click at [259, 60] on button "submit" at bounding box center [403, 56] width 14 height 14
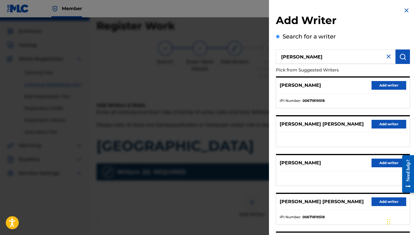
click at [259, 86] on button "Add writer" at bounding box center [389, 85] width 35 height 9
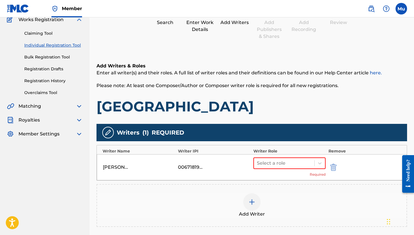
scroll to position [94, 0]
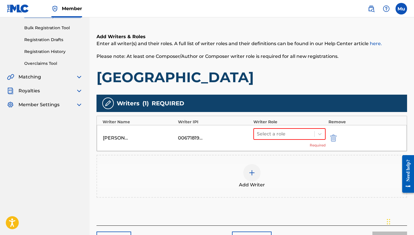
click at [259, 128] on div "Select a role Required" at bounding box center [289, 138] width 72 height 20
click at [259, 131] on icon at bounding box center [320, 134] width 6 height 6
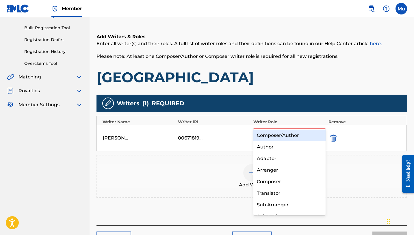
click at [259, 134] on div "Composer/Author" at bounding box center [289, 135] width 72 height 12
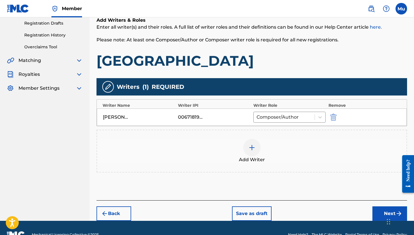
click at [259, 206] on button "Next" at bounding box center [389, 213] width 35 height 14
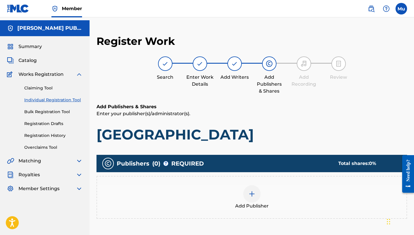
scroll to position [26, 0]
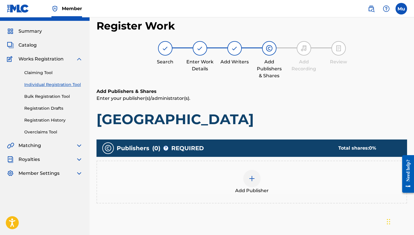
click at [249, 175] on img at bounding box center [251, 178] width 7 height 7
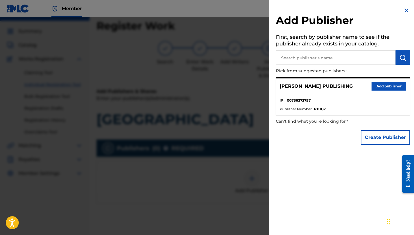
click at [259, 87] on button "Add publisher" at bounding box center [389, 86] width 35 height 9
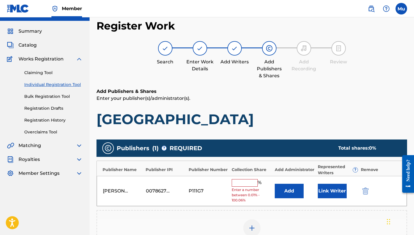
click at [238, 179] on input "text" at bounding box center [245, 183] width 26 height 8
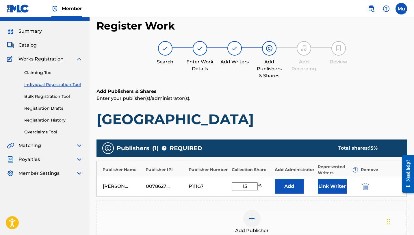
type input "15"
click at [259, 179] on button "Link Writer" at bounding box center [332, 186] width 29 height 14
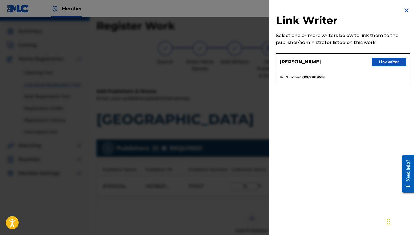
click at [259, 60] on button "Link writer" at bounding box center [389, 61] width 35 height 9
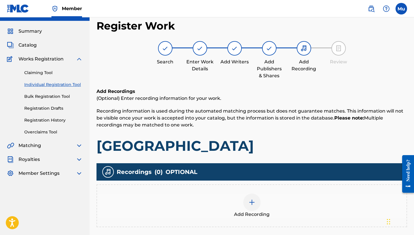
click at [257, 193] on div at bounding box center [251, 201] width 17 height 17
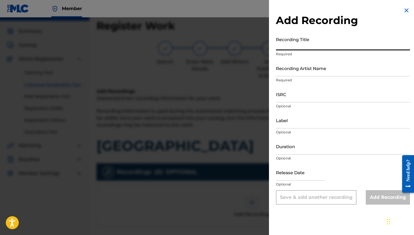
click at [259, 48] on input "Recording Title" at bounding box center [343, 42] width 134 height 16
type input "[GEOGRAPHIC_DATA]"
click at [259, 68] on input "Recording Artist Name" at bounding box center [343, 68] width 134 height 16
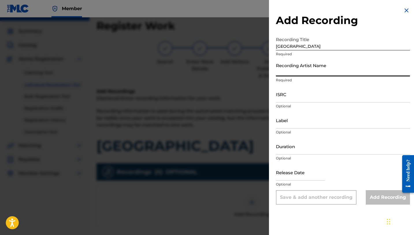
paste input "[PERSON_NAME] [PERSON_NAME]"
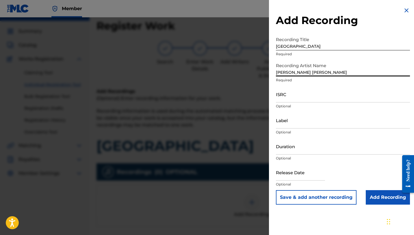
type input "[PERSON_NAME] [PERSON_NAME]"
click at [259, 99] on input "ISRC" at bounding box center [343, 94] width 134 height 16
paste input "QZFYY2241367"
type input "QZFYY2241367"
click at [259, 190] on button "Save & add another recording" at bounding box center [316, 197] width 81 height 14
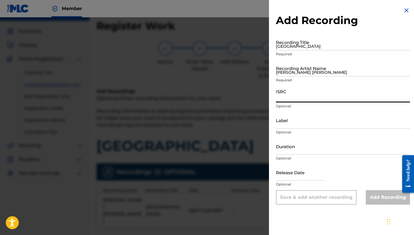
click at [229, 125] on div at bounding box center [207, 134] width 414 height 235
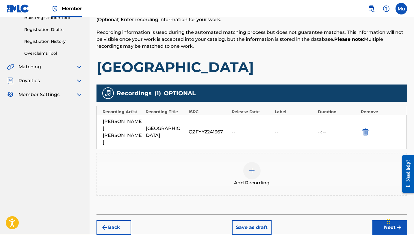
click at [259, 212] on button "Next" at bounding box center [389, 227] width 35 height 14
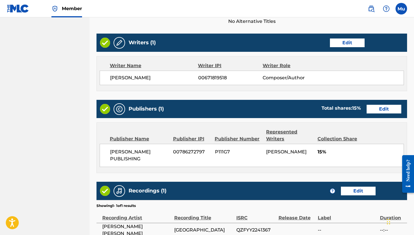
scroll to position [267, 0]
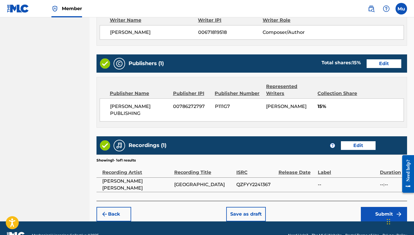
click at [259, 207] on button "Submit" at bounding box center [384, 214] width 46 height 14
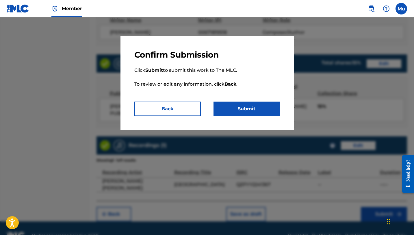
click at [249, 112] on button "Submit" at bounding box center [247, 108] width 66 height 14
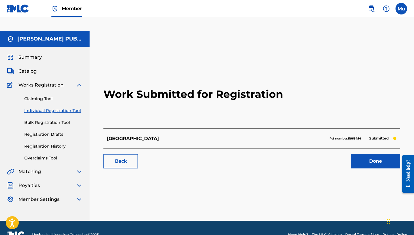
click at [259, 154] on link "Done" at bounding box center [375, 161] width 49 height 14
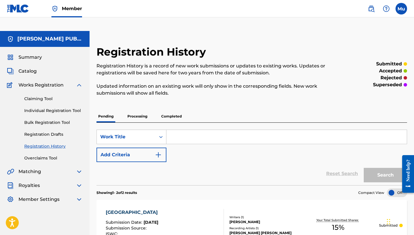
click at [66, 107] on link "Individual Registration Tool" at bounding box center [53, 110] width 58 height 6
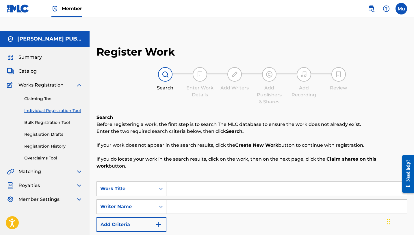
click at [189, 181] on input "Search Form" at bounding box center [286, 188] width 240 height 14
paste input "Crazy Attraction"
type input "Crazy Attraction"
click at [193, 199] on input "Search Form" at bounding box center [286, 206] width 240 height 14
paste input "[PERSON_NAME]"
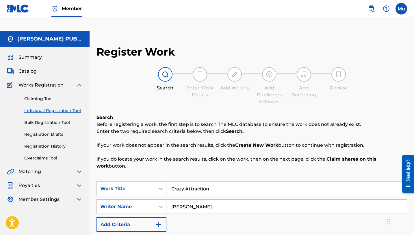
scroll to position [47, 0]
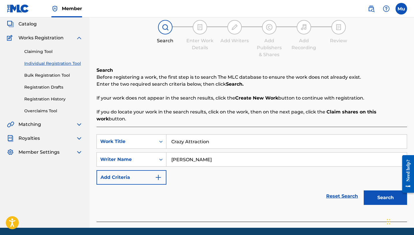
type input "[PERSON_NAME]"
click at [259, 190] on button "Search" at bounding box center [385, 197] width 43 height 14
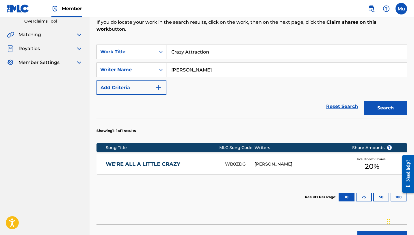
scroll to position [154, 0]
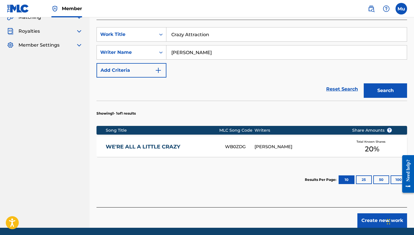
click at [259, 212] on button "Create new work" at bounding box center [382, 220] width 50 height 14
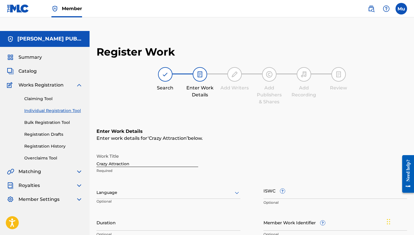
scroll to position [127, 0]
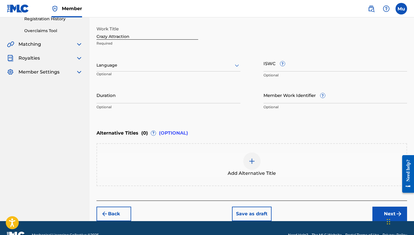
click at [259, 206] on button "Next" at bounding box center [389, 213] width 35 height 14
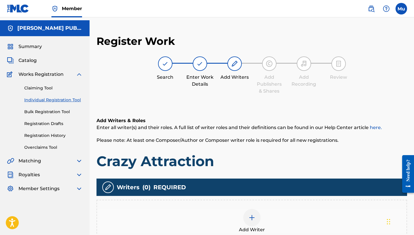
scroll to position [26, 0]
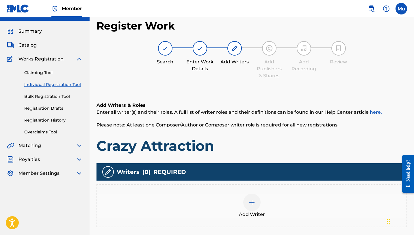
click at [248, 193] on div at bounding box center [251, 201] width 17 height 17
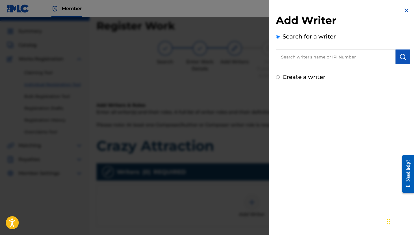
click at [259, 59] on input "text" at bounding box center [336, 56] width 120 height 14
paste input "[PERSON_NAME]"
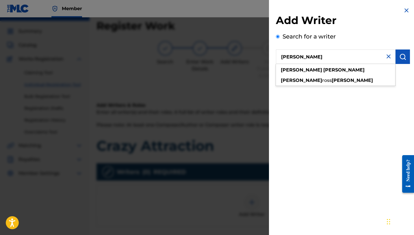
type input "[PERSON_NAME]"
click at [259, 55] on img "submit" at bounding box center [402, 56] width 7 height 7
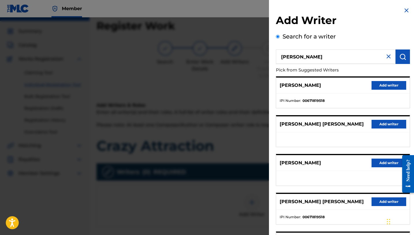
click at [259, 83] on button "Add writer" at bounding box center [389, 85] width 35 height 9
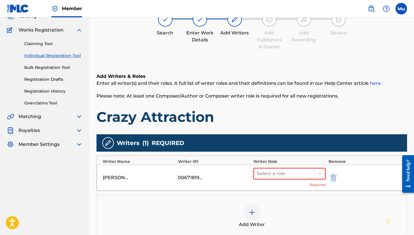
scroll to position [100, 0]
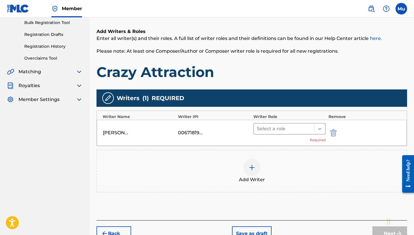
click at [259, 126] on icon at bounding box center [320, 129] width 6 height 6
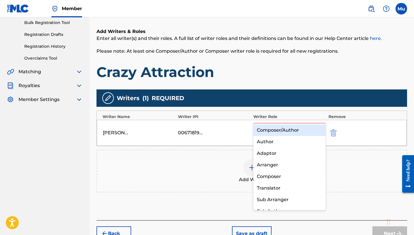
click at [259, 129] on div "Composer/Author" at bounding box center [289, 130] width 72 height 12
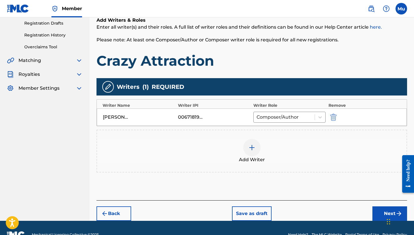
click at [259, 206] on button "Next" at bounding box center [389, 213] width 35 height 14
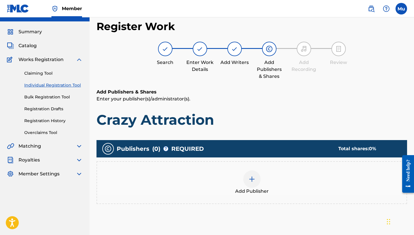
scroll to position [26, 0]
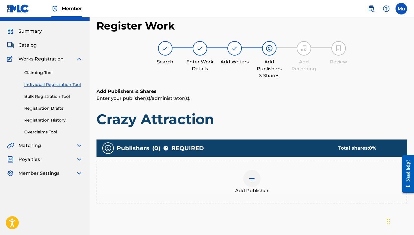
click at [255, 170] on div at bounding box center [251, 178] width 17 height 17
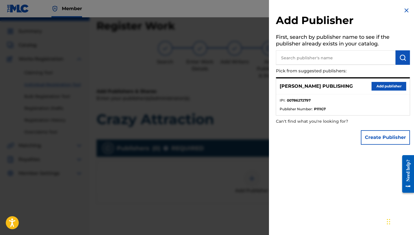
click at [259, 86] on button "Add publisher" at bounding box center [389, 86] width 35 height 9
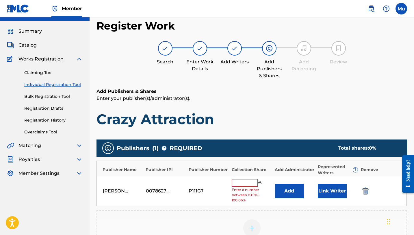
click at [246, 179] on input "text" at bounding box center [245, 183] width 26 height 8
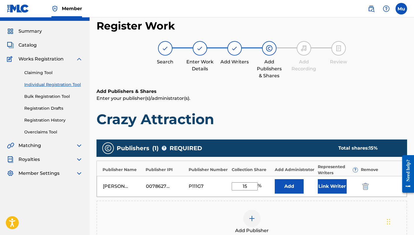
type input "15"
click at [259, 179] on button "Link Writer" at bounding box center [332, 186] width 29 height 14
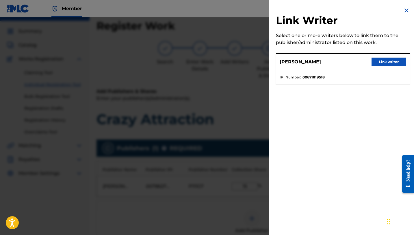
click at [259, 61] on button "Link writer" at bounding box center [389, 61] width 35 height 9
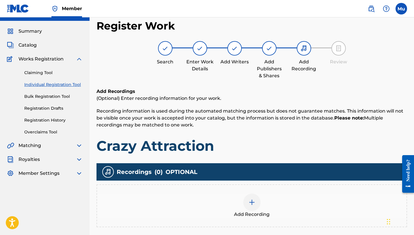
click at [253, 211] on span "Add Recording" at bounding box center [252, 214] width 36 height 7
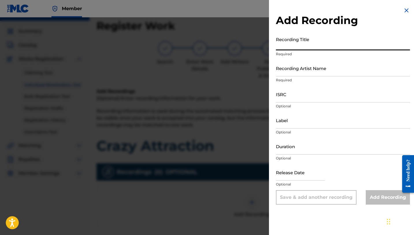
click at [259, 47] on input "Recording Title" at bounding box center [343, 42] width 134 height 16
paste input "Crazy Attraction"
type input "Crazy Attraction"
click at [259, 72] on input "Recording Artist Name" at bounding box center [343, 68] width 134 height 16
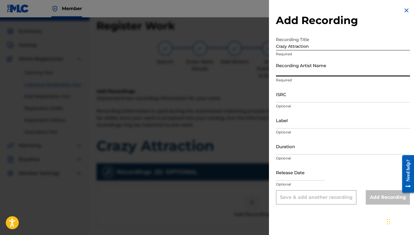
paste input "TAVLOR"
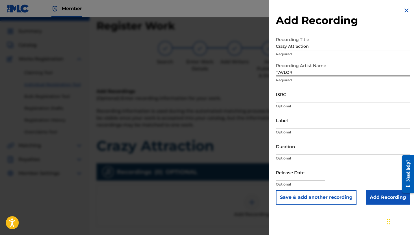
type input "TAVLOR"
click at [259, 101] on input "ISRC" at bounding box center [343, 94] width 134 height 16
paste input "QZK6L2149525"
type input "QZK6L2149525"
click at [259, 199] on input "Add Recording" at bounding box center [388, 197] width 44 height 14
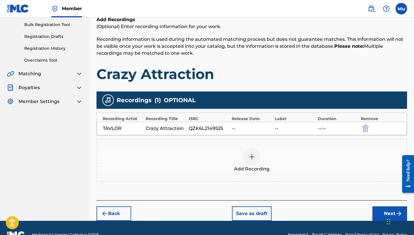
click at [259, 206] on button "Next" at bounding box center [389, 213] width 35 height 14
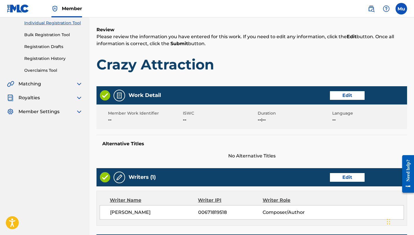
scroll to position [267, 0]
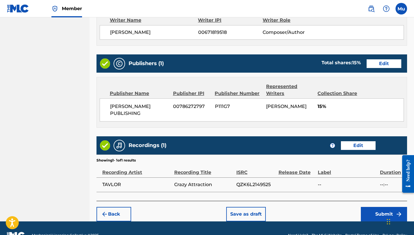
click at [259, 207] on button "Submit" at bounding box center [384, 214] width 46 height 14
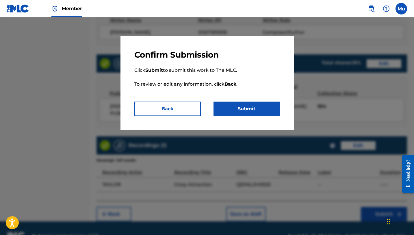
click at [259, 108] on button "Submit" at bounding box center [247, 108] width 66 height 14
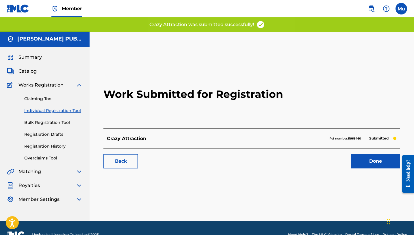
click at [259, 154] on link "Done" at bounding box center [375, 161] width 49 height 14
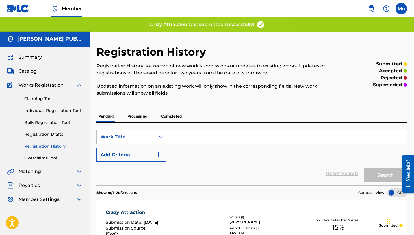
click at [57, 107] on link "Individual Registration Tool" at bounding box center [53, 110] width 58 height 6
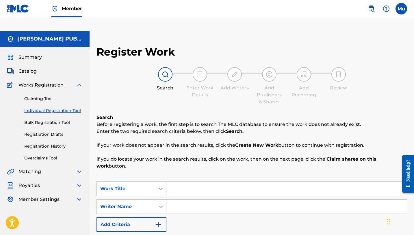
click at [175, 181] on input "Search Form" at bounding box center [286, 188] width 240 height 14
paste input "One&Only"
type input "One&Only"
click at [140, 140] on div "Search Before registering a work, the first step is to search The MLC database …" at bounding box center [251, 141] width 311 height 55
click at [182, 181] on div "SearchWithCriteria5d21c479-1817-49df-ad11-55c4a20bd986 Work Title One&Only Sear…" at bounding box center [251, 206] width 311 height 50
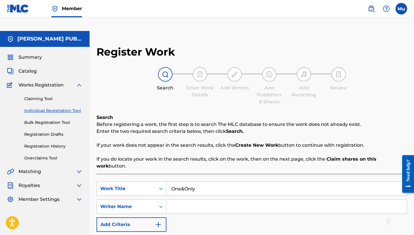
click at [179, 199] on input "Search Form" at bounding box center [286, 206] width 240 height 14
paste input "[PERSON_NAME]"
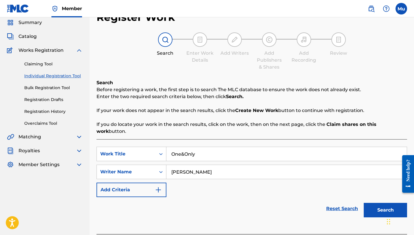
scroll to position [47, 0]
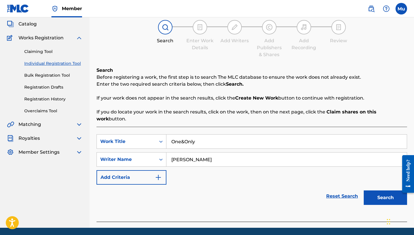
type input "[PERSON_NAME]"
click at [259, 190] on button "Search" at bounding box center [385, 197] width 43 height 14
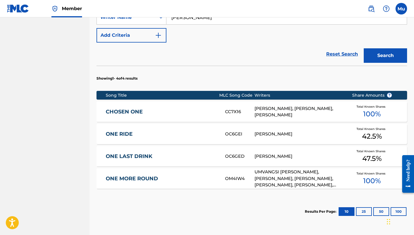
scroll to position [214, 0]
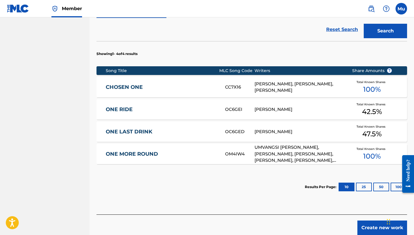
click at [259, 212] on button "Create new work" at bounding box center [382, 227] width 50 height 14
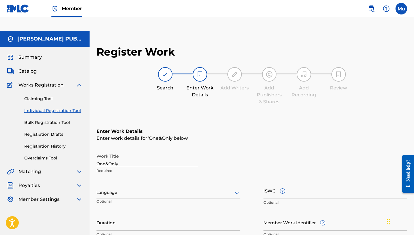
scroll to position [127, 0]
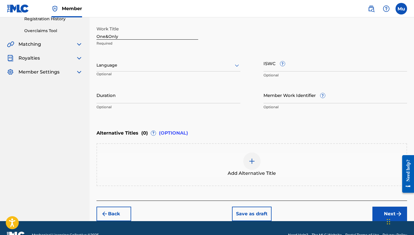
click at [259, 206] on button "Next" at bounding box center [389, 213] width 35 height 14
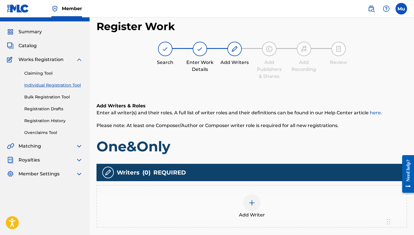
scroll to position [26, 0]
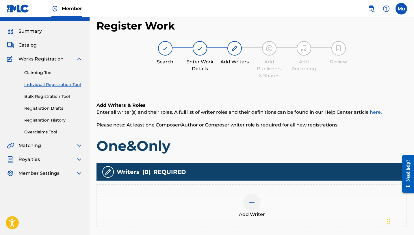
click at [252, 193] on div at bounding box center [251, 201] width 17 height 17
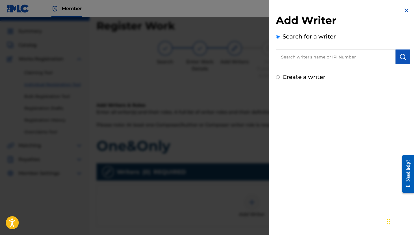
click at [259, 57] on input "text" at bounding box center [336, 56] width 120 height 14
paste input "[PERSON_NAME]"
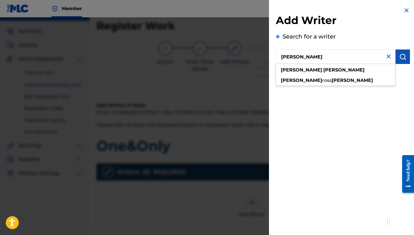
type input "[PERSON_NAME]"
click at [259, 54] on img "submit" at bounding box center [402, 56] width 7 height 7
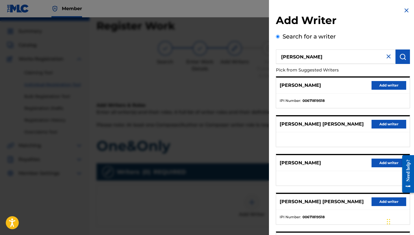
click at [259, 81] on button "Add writer" at bounding box center [389, 85] width 35 height 9
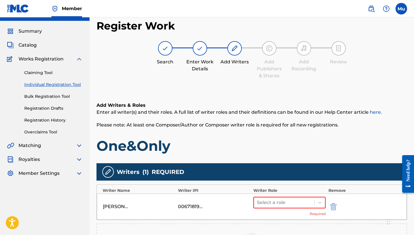
scroll to position [120, 0]
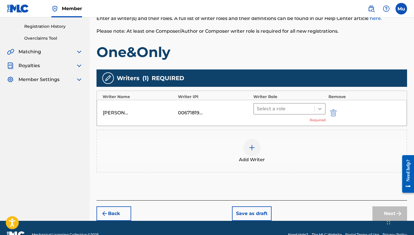
click at [259, 106] on icon at bounding box center [320, 109] width 6 height 6
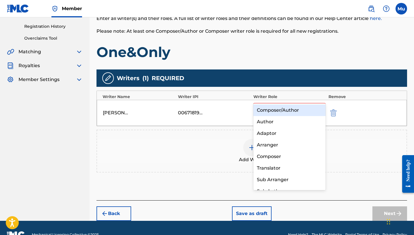
click at [259, 110] on div "Composer/Author" at bounding box center [289, 110] width 72 height 12
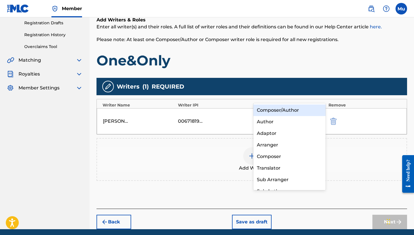
scroll to position [111, 0]
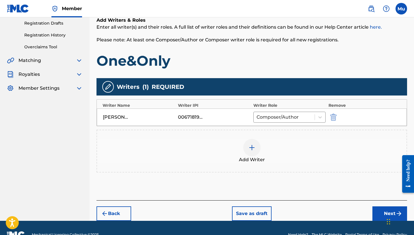
click at [259, 206] on button "Next" at bounding box center [389, 213] width 35 height 14
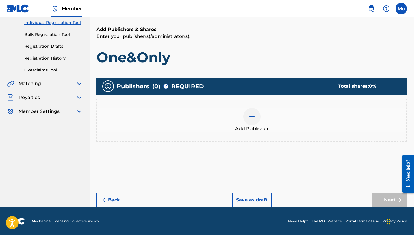
scroll to position [26, 0]
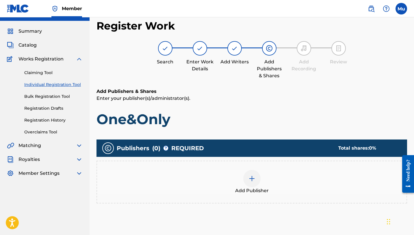
click at [251, 175] on img at bounding box center [251, 178] width 7 height 7
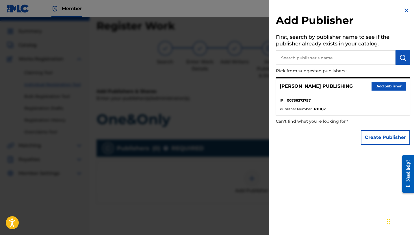
click at [259, 90] on button "Add publisher" at bounding box center [389, 86] width 35 height 9
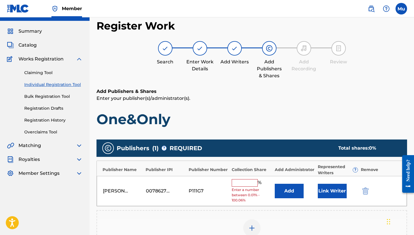
click at [244, 179] on input "text" at bounding box center [245, 183] width 26 height 8
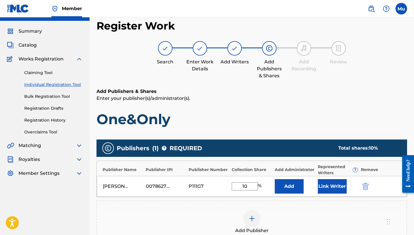
type input "10"
click at [259, 179] on button "Link Writer" at bounding box center [332, 186] width 29 height 14
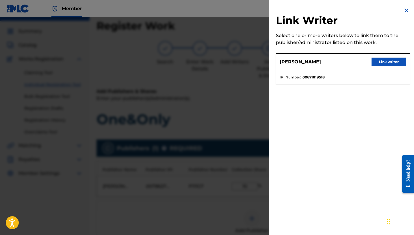
click at [259, 62] on button "Link writer" at bounding box center [389, 61] width 35 height 9
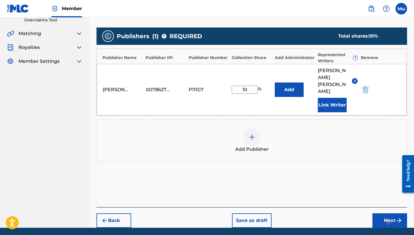
click at [259, 212] on button "Next" at bounding box center [389, 220] width 35 height 14
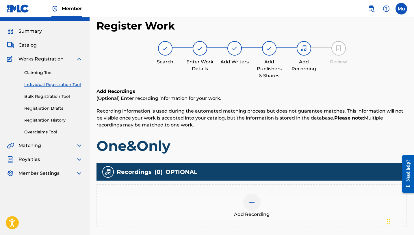
click at [251, 198] on img at bounding box center [251, 201] width 7 height 7
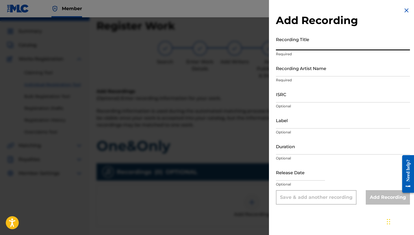
click at [259, 47] on input "Recording Title" at bounding box center [343, 42] width 134 height 16
paste input "One&Only"
type input "One&Only"
click at [259, 68] on input "Recording Artist Name" at bounding box center [343, 68] width 134 height 16
paste input "[PERSON_NAME]"
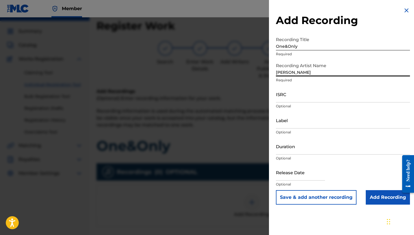
type input "[PERSON_NAME]"
click at [259, 95] on input "ISRC" at bounding box center [343, 94] width 134 height 16
paste input "QZDA82291778"
type input "QZDA82291778"
click at [259, 200] on input "Add Recording" at bounding box center [388, 197] width 44 height 14
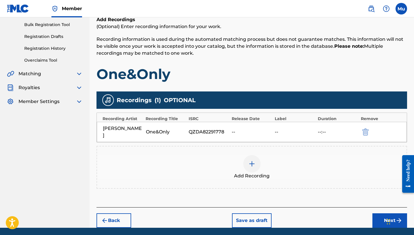
click at [259, 212] on button "Next" at bounding box center [389, 220] width 35 height 14
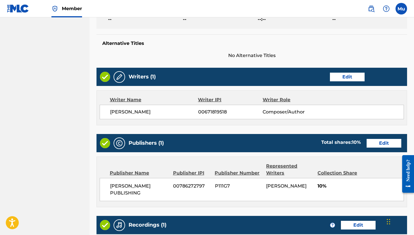
scroll to position [267, 0]
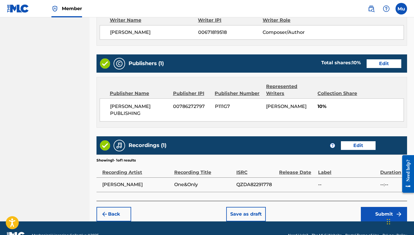
click at [259, 207] on button "Submit" at bounding box center [384, 214] width 46 height 14
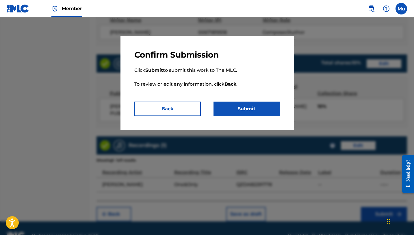
click at [250, 106] on button "Submit" at bounding box center [247, 108] width 66 height 14
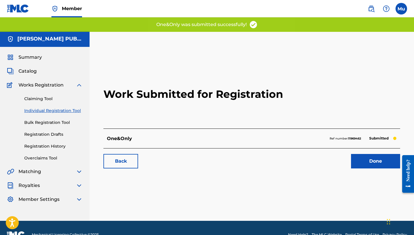
click at [259, 154] on div at bounding box center [406, 173] width 16 height 47
click at [259, 154] on link "Done" at bounding box center [375, 161] width 49 height 14
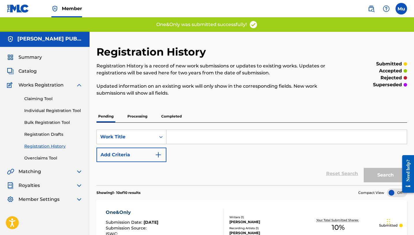
click at [51, 107] on link "Individual Registration Tool" at bounding box center [53, 110] width 58 height 6
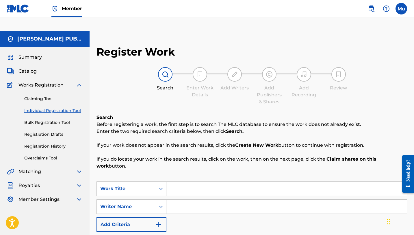
click at [182, 181] on input "Search Form" at bounding box center [286, 188] width 240 height 14
paste input "WASH"
type input "WASH"
click at [218, 199] on input "Search Form" at bounding box center [286, 206] width 240 height 14
paste input "[PERSON_NAME]"
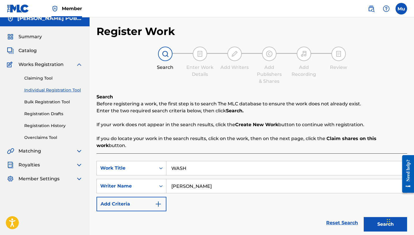
scroll to position [47, 0]
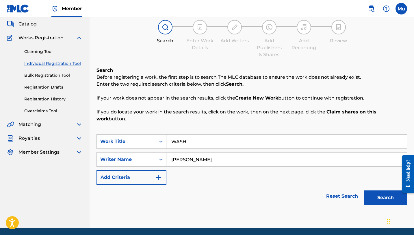
type input "[PERSON_NAME]"
click at [259, 184] on div "Search" at bounding box center [384, 195] width 46 height 23
click at [259, 190] on button "Search" at bounding box center [385, 197] width 43 height 14
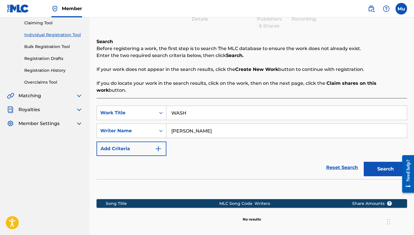
scroll to position [114, 0]
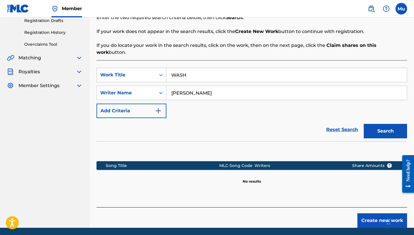
click at [259, 212] on button "Create new work" at bounding box center [382, 220] width 50 height 14
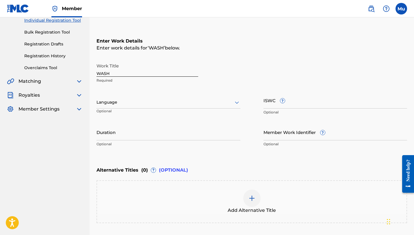
scroll to position [127, 0]
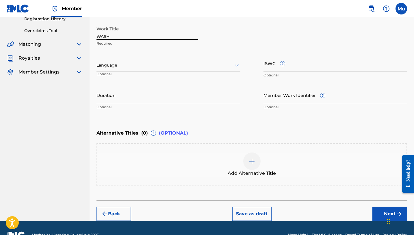
click at [259, 206] on button "Next" at bounding box center [389, 213] width 35 height 14
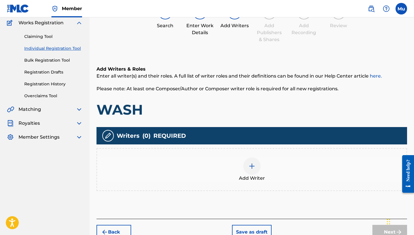
scroll to position [80, 0]
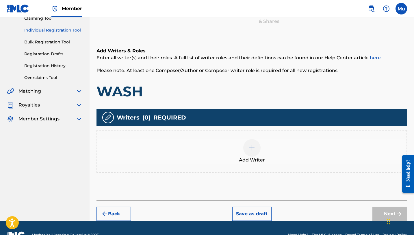
click at [250, 144] on img at bounding box center [251, 147] width 7 height 7
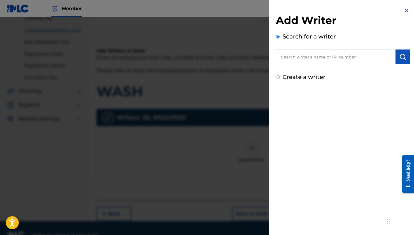
click at [259, 54] on input "text" at bounding box center [336, 56] width 120 height 14
paste input "[PERSON_NAME]"
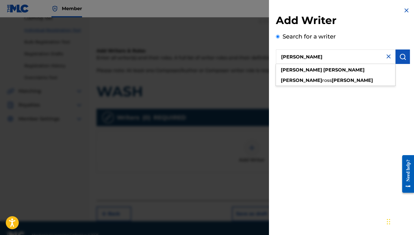
type input "[PERSON_NAME]"
click at [259, 54] on button "submit" at bounding box center [403, 56] width 14 height 14
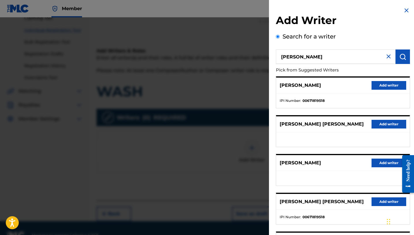
click at [259, 84] on button "Add writer" at bounding box center [389, 85] width 35 height 9
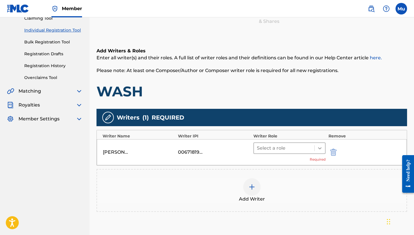
click at [259, 145] on icon at bounding box center [320, 148] width 6 height 6
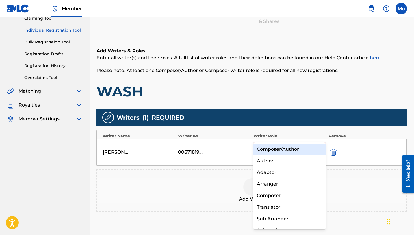
click at [259, 148] on div "Composer/Author" at bounding box center [289, 149] width 72 height 12
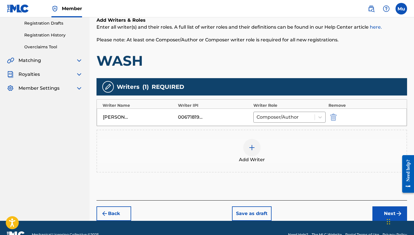
click at [259, 206] on button "Next" at bounding box center [389, 213] width 35 height 14
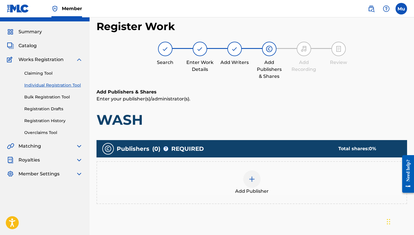
scroll to position [26, 0]
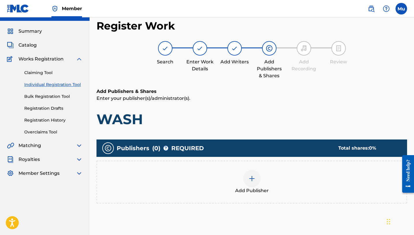
click at [249, 170] on div at bounding box center [251, 178] width 17 height 17
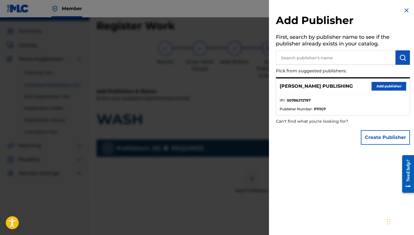
click at [259, 86] on button "Add publisher" at bounding box center [389, 86] width 35 height 9
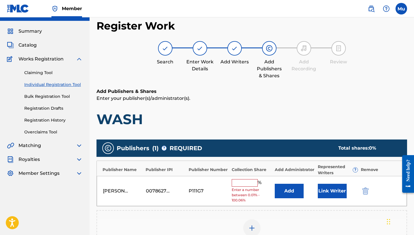
scroll to position [50, 0]
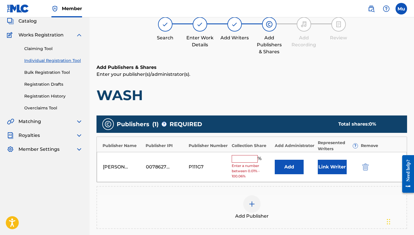
click at [237, 155] on input "text" at bounding box center [245, 159] width 26 height 8
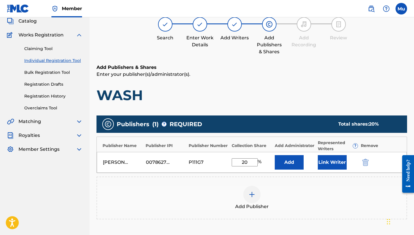
type input "20"
click at [259, 155] on button "Link Writer" at bounding box center [332, 162] width 29 height 14
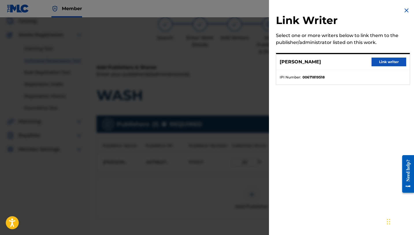
click at [259, 64] on button "Link writer" at bounding box center [389, 61] width 35 height 9
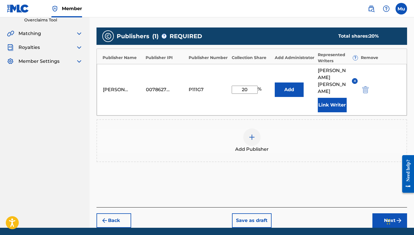
click at [259, 212] on button "Next" at bounding box center [389, 220] width 35 height 14
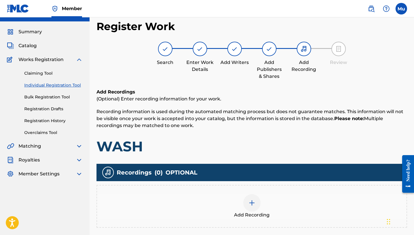
scroll to position [26, 0]
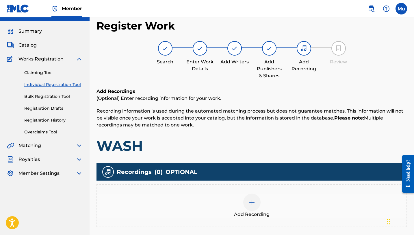
click at [256, 193] on div at bounding box center [251, 201] width 17 height 17
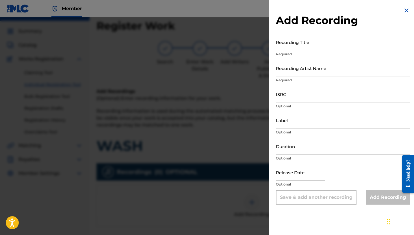
click at [259, 48] on input "Recording Title" at bounding box center [343, 42] width 134 height 16
type input "Wash"
click at [259, 69] on input "Recording Artist Name" at bounding box center [343, 68] width 134 height 16
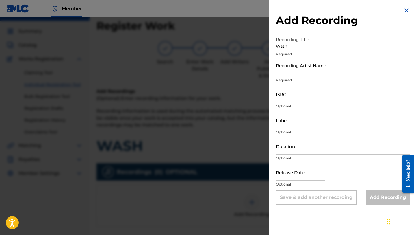
paste input "[PERSON_NAME] [PERSON_NAME]"
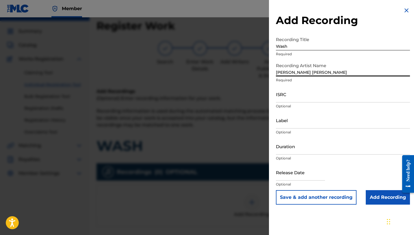
type input "[PERSON_NAME] [PERSON_NAME]"
click at [259, 93] on input "ISRC" at bounding box center [343, 94] width 134 height 16
paste input "QZDA62183254"
type input "QZDA62183254"
click at [259, 190] on button "Save & add another recording" at bounding box center [316, 197] width 81 height 14
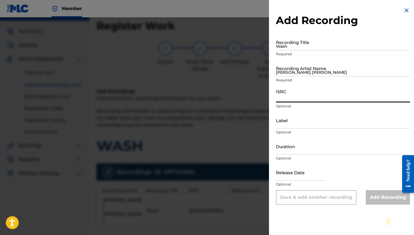
click at [249, 161] on div at bounding box center [207, 134] width 414 height 235
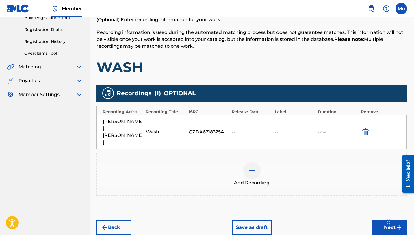
click at [259, 212] on button "Next" at bounding box center [389, 227] width 35 height 14
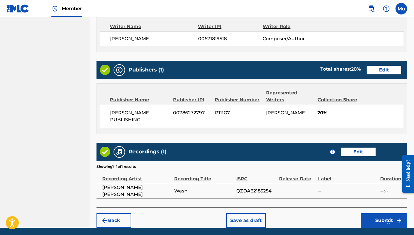
scroll to position [267, 0]
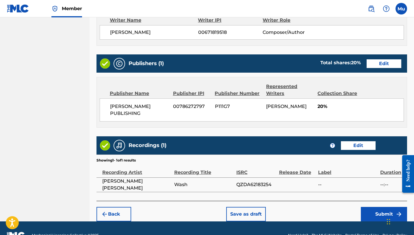
click at [259, 207] on button "Submit" at bounding box center [384, 214] width 46 height 14
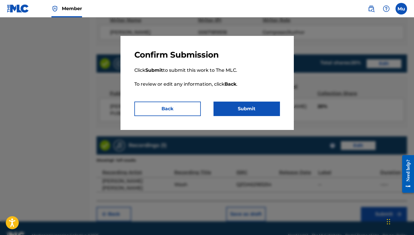
click at [259, 115] on button "Submit" at bounding box center [247, 108] width 66 height 14
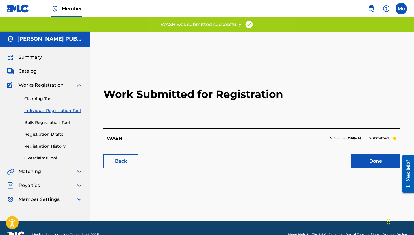
click at [259, 154] on link "Done" at bounding box center [375, 161] width 49 height 14
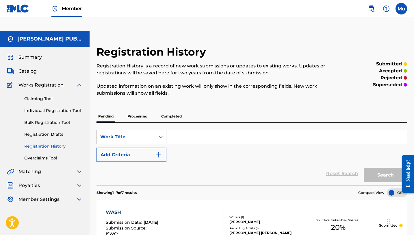
click at [58, 107] on link "Individual Registration Tool" at bounding box center [53, 110] width 58 height 6
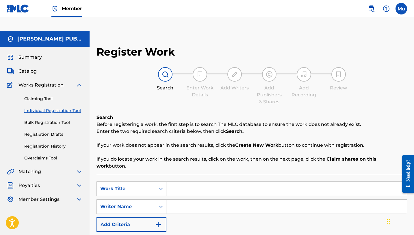
click at [177, 181] on input "Search Form" at bounding box center [286, 188] width 240 height 14
paste input "Don't You Know?"
type input "Don't You Know?"
click at [199, 199] on input "Search Form" at bounding box center [286, 206] width 240 height 14
paste input "[PERSON_NAME]"
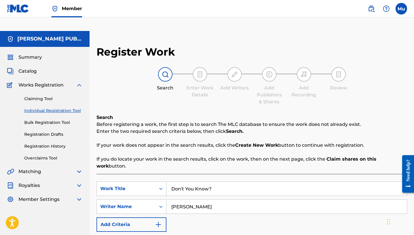
scroll to position [47, 0]
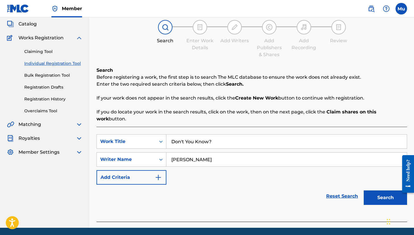
type input "[PERSON_NAME]"
click at [259, 190] on button "Search" at bounding box center [385, 197] width 43 height 14
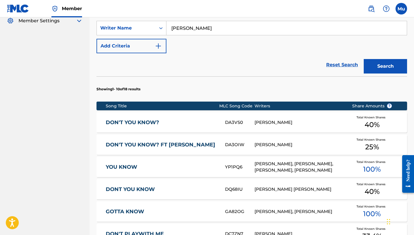
scroll to position [115, 0]
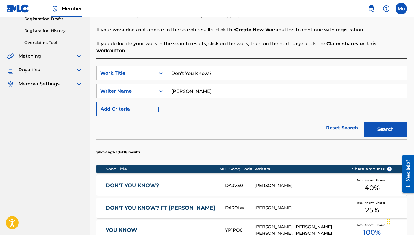
click at [259, 182] on div "[PERSON_NAME]" at bounding box center [299, 185] width 88 height 7
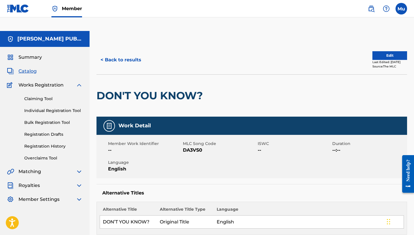
click at [125, 53] on button "< Back to results" at bounding box center [120, 60] width 49 height 14
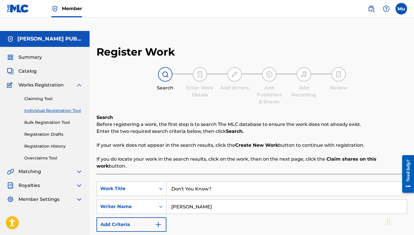
scroll to position [29, 0]
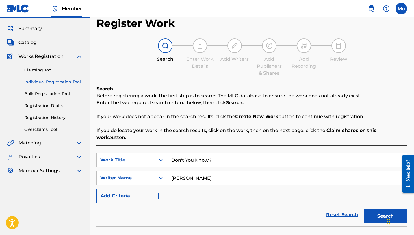
click at [225, 153] on input "Don't You Know?" at bounding box center [286, 160] width 240 height 14
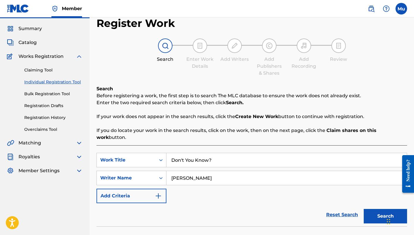
click at [225, 153] on input "Don't You Know?" at bounding box center [286, 160] width 240 height 14
paste input "My Mind"
type input "My Mind"
click at [259, 209] on button "Search" at bounding box center [385, 216] width 43 height 14
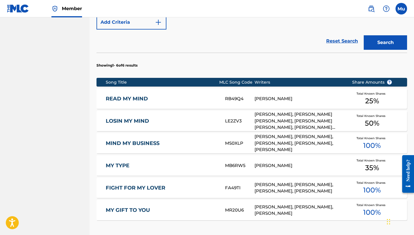
scroll to position [265, 0]
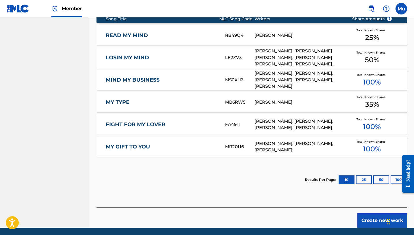
click at [259, 212] on button "Create new work" at bounding box center [382, 220] width 50 height 14
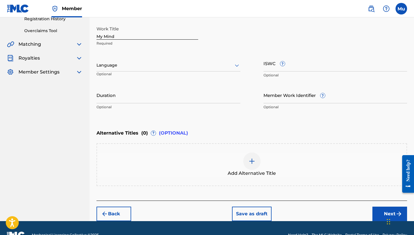
click at [259, 206] on button "Next" at bounding box center [389, 213] width 35 height 14
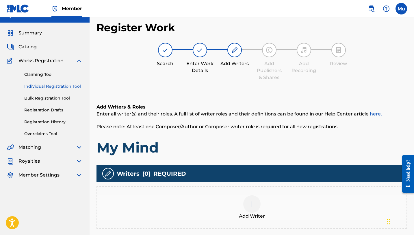
scroll to position [26, 0]
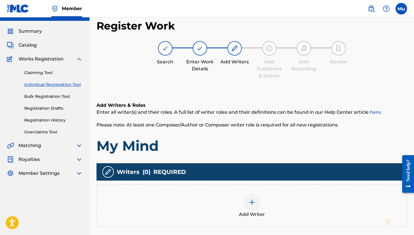
click at [253, 198] on img at bounding box center [251, 201] width 7 height 7
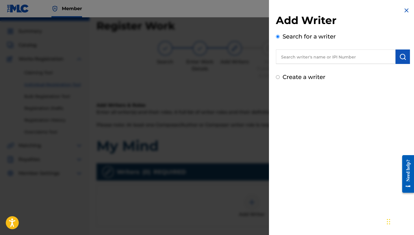
click at [259, 61] on input "text" at bounding box center [336, 56] width 120 height 14
paste input "My Mind"
type input "My Mind"
click at [259, 56] on img "submit" at bounding box center [402, 56] width 7 height 7
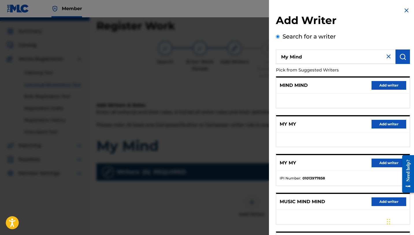
click at [259, 56] on img at bounding box center [388, 56] width 7 height 7
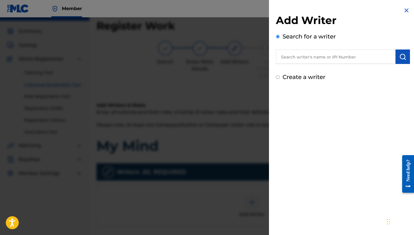
click at [259, 53] on input "text" at bounding box center [336, 56] width 120 height 14
paste input "[PERSON_NAME]"
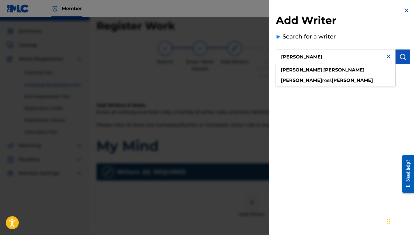
type input "[PERSON_NAME]"
click at [259, 58] on button "submit" at bounding box center [403, 56] width 14 height 14
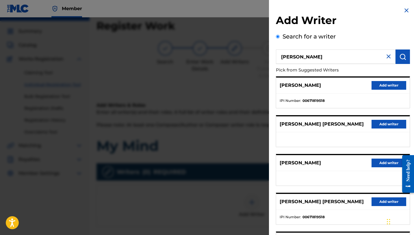
click at [259, 83] on button "Add writer" at bounding box center [389, 85] width 35 height 9
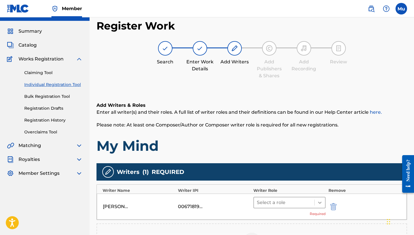
click at [259, 199] on icon at bounding box center [320, 202] width 6 height 6
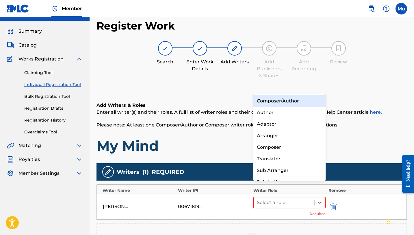
click at [259, 100] on div "Composer/Author" at bounding box center [289, 101] width 72 height 12
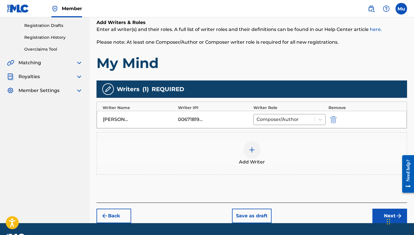
click at [259, 208] on button "Next" at bounding box center [389, 215] width 35 height 14
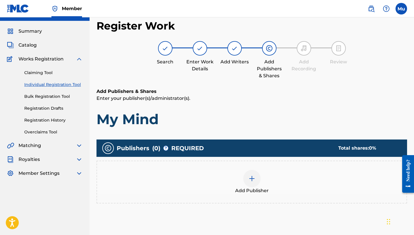
click at [249, 175] on img at bounding box center [251, 178] width 7 height 7
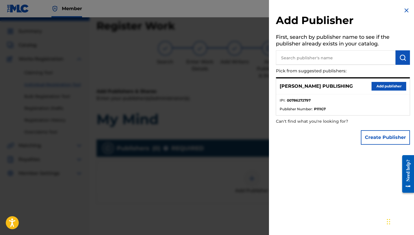
click at [259, 88] on button "Add publisher" at bounding box center [389, 86] width 35 height 9
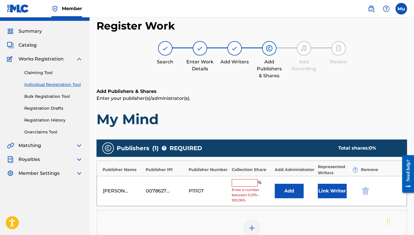
click at [248, 179] on input "text" at bounding box center [245, 183] width 26 height 8
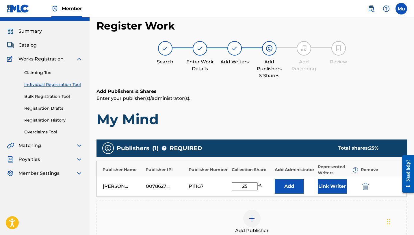
type input "25"
click at [259, 179] on button "Link Writer" at bounding box center [332, 186] width 29 height 14
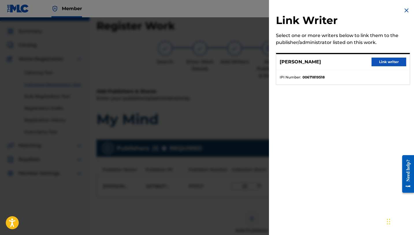
click at [259, 62] on button "Link writer" at bounding box center [389, 61] width 35 height 9
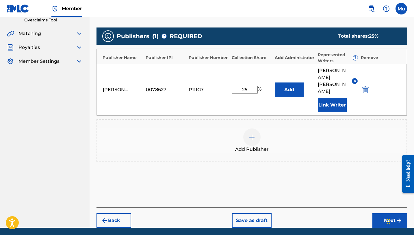
click at [259, 212] on button "Next" at bounding box center [389, 220] width 35 height 14
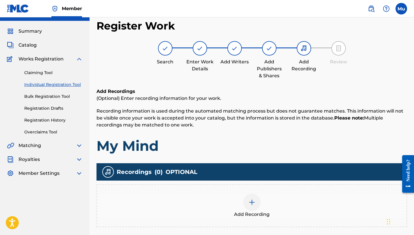
scroll to position [71, 0]
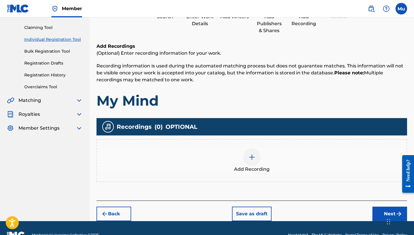
click at [253, 153] on img at bounding box center [251, 156] width 7 height 7
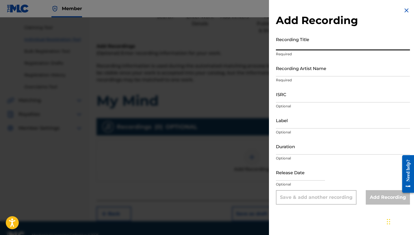
click at [259, 47] on input "Recording Title" at bounding box center [343, 42] width 134 height 16
paste input "My Mind"
type input "My Mind"
click at [259, 68] on input "Recording Artist Name" at bounding box center [343, 68] width 134 height 16
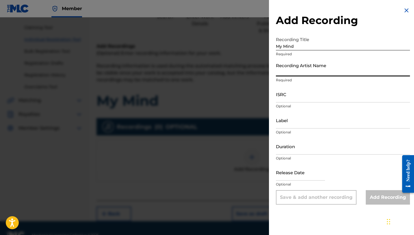
paste input "[PERSON_NAME]"
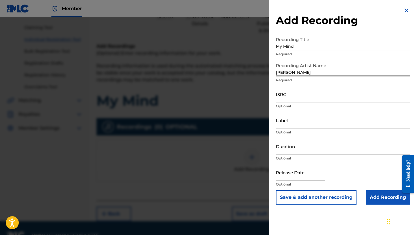
type input "[PERSON_NAME]"
click at [259, 93] on input "ISRC" at bounding box center [343, 94] width 134 height 16
paste input "QZSYP2259367"
type input "QZSYP2259367"
click at [259, 201] on input "Add Recording" at bounding box center [388, 197] width 44 height 14
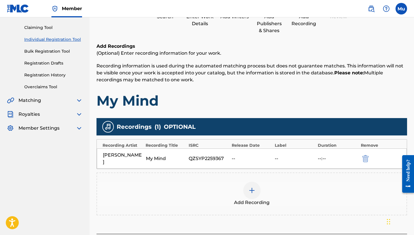
scroll to position [98, 0]
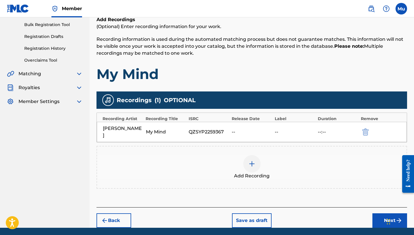
click at [259, 212] on button "Next" at bounding box center [389, 220] width 35 height 14
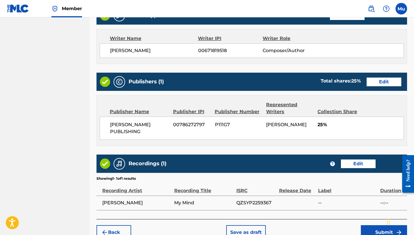
scroll to position [267, 0]
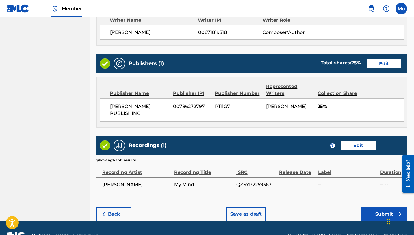
click at [259, 207] on button "Submit" at bounding box center [384, 214] width 46 height 14
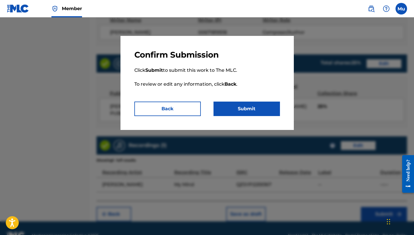
click at [246, 112] on button "Submit" at bounding box center [247, 108] width 66 height 14
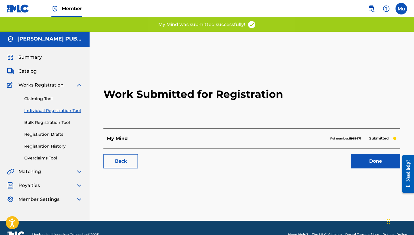
click at [259, 154] on link "Done" at bounding box center [375, 161] width 49 height 14
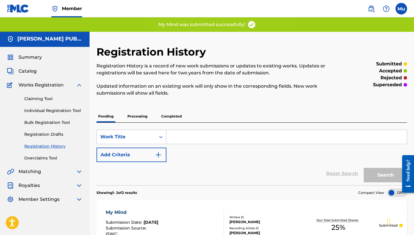
click at [55, 107] on link "Individual Registration Tool" at bounding box center [53, 110] width 58 height 6
